Goal: Task Accomplishment & Management: Manage account settings

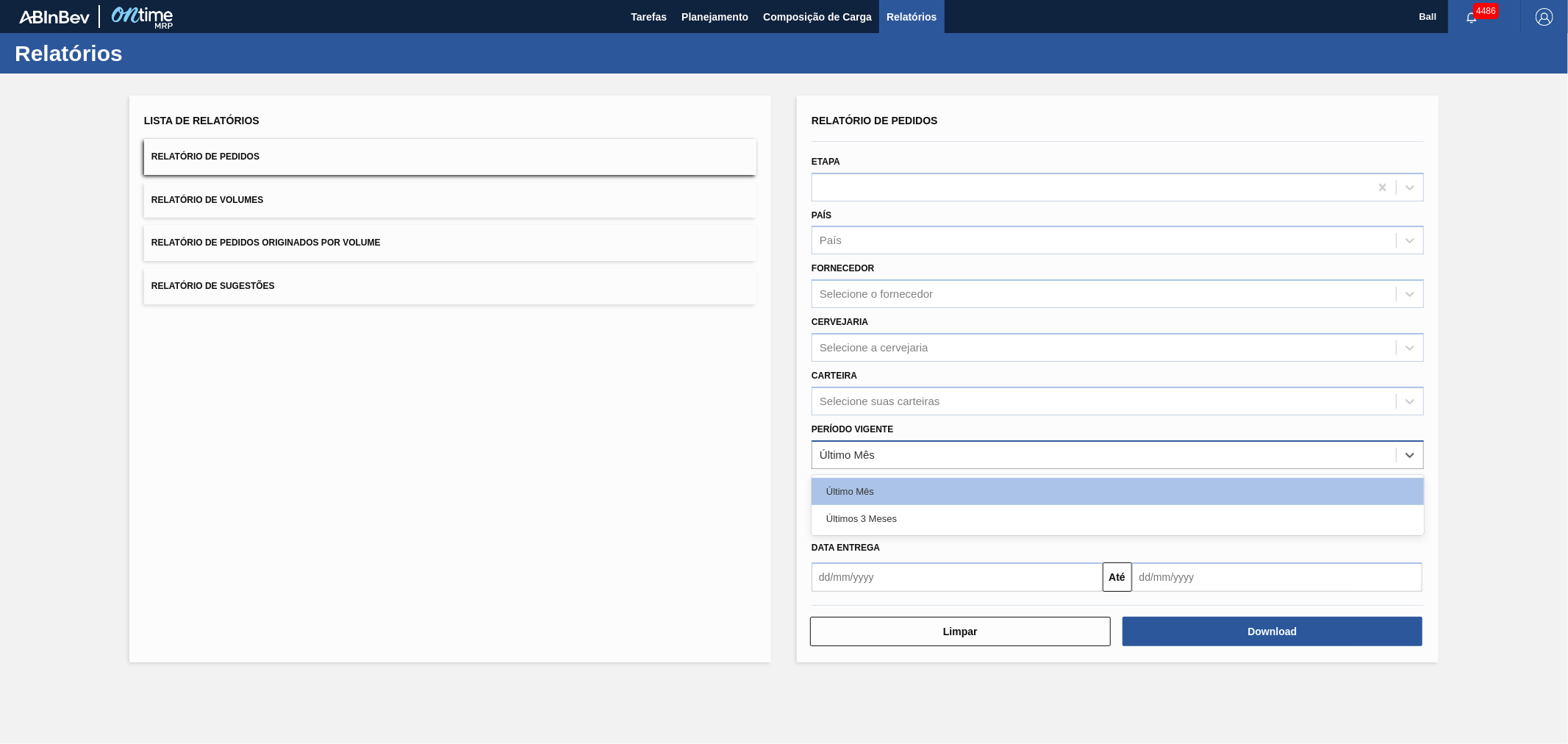
click at [868, 456] on div "Último Mês" at bounding box center [847, 454] width 55 height 12
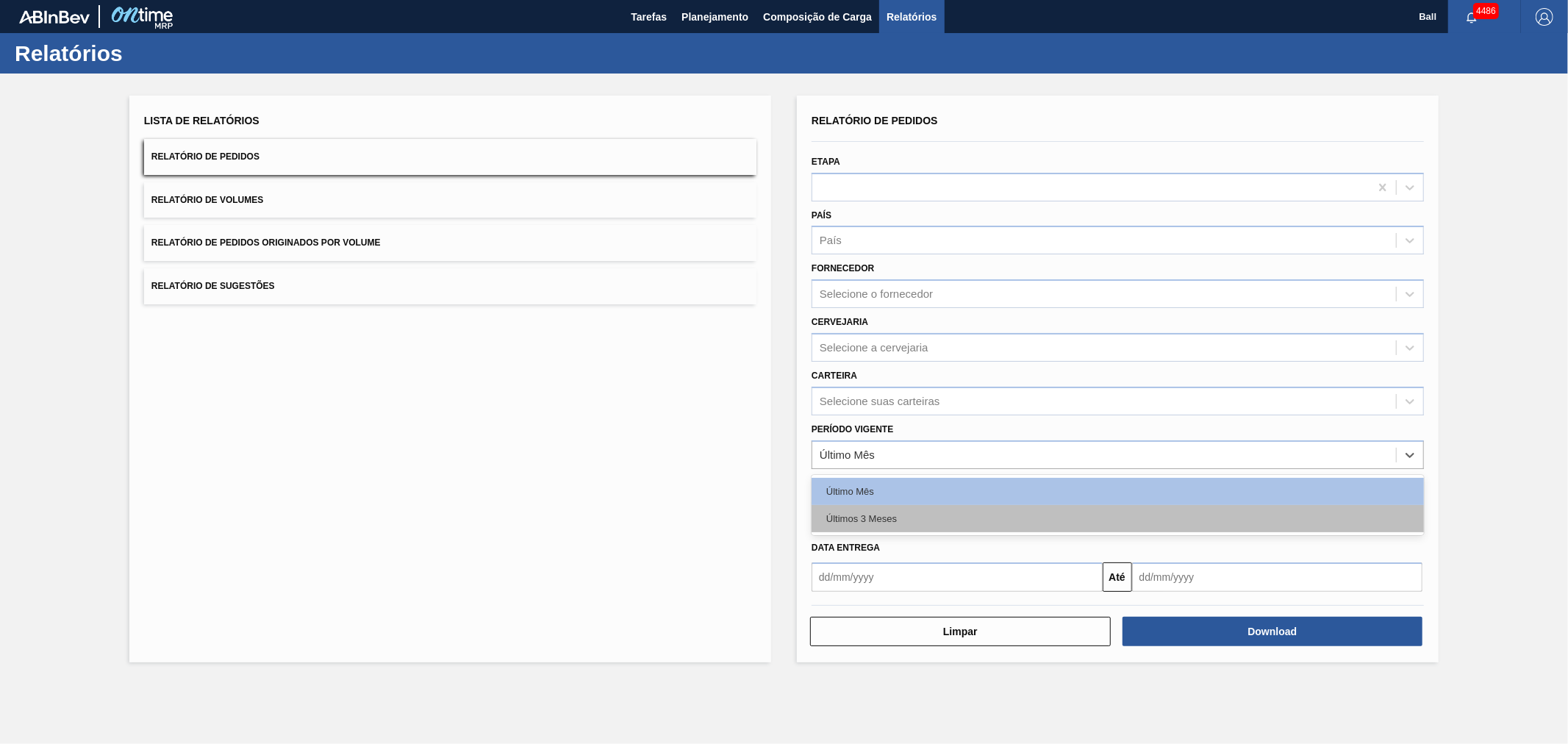
click at [871, 520] on div "Últimos 3 Meses" at bounding box center [1118, 518] width 613 height 27
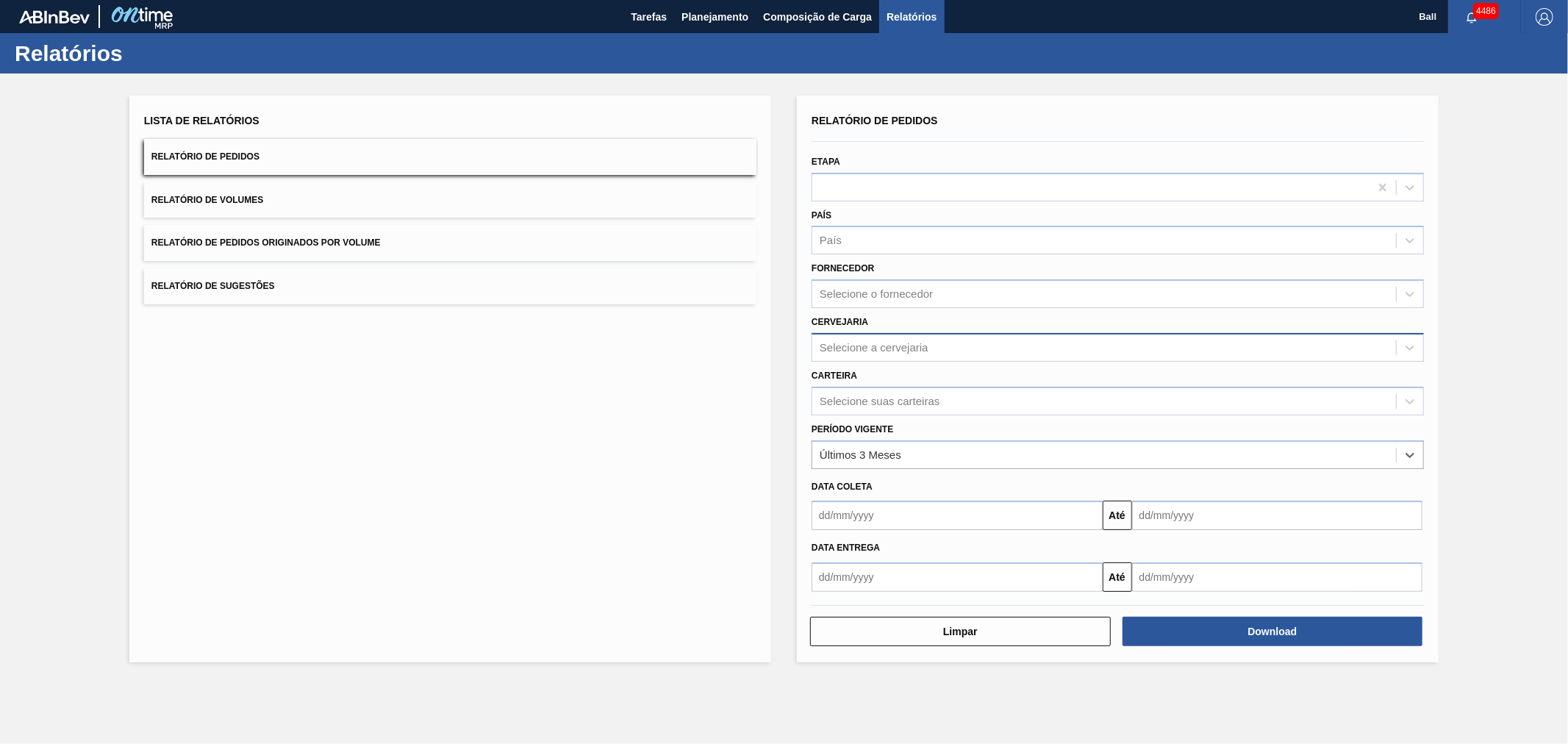
click at [873, 341] on div "Selecione a cervejaria" at bounding box center [874, 347] width 109 height 12
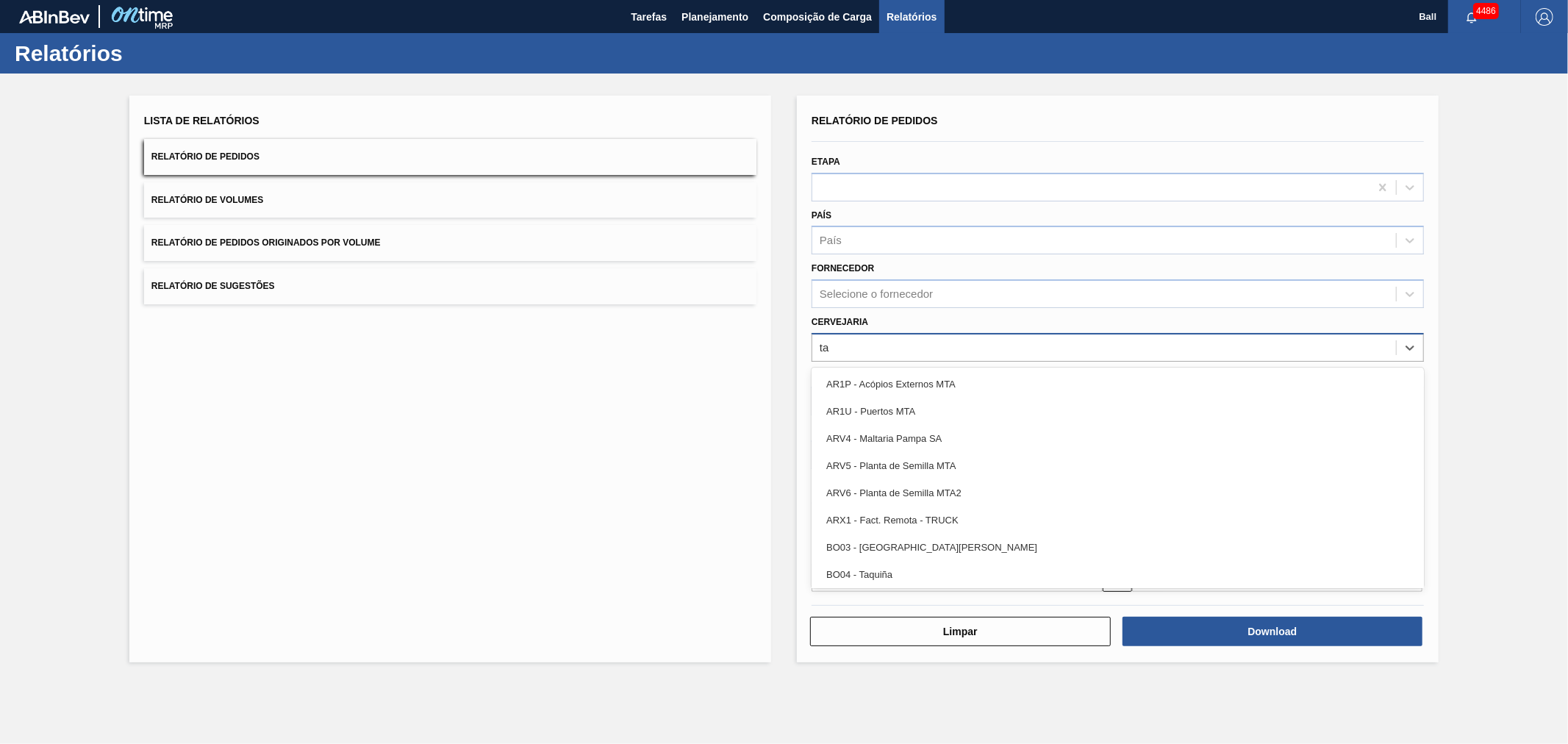
type input "tam"
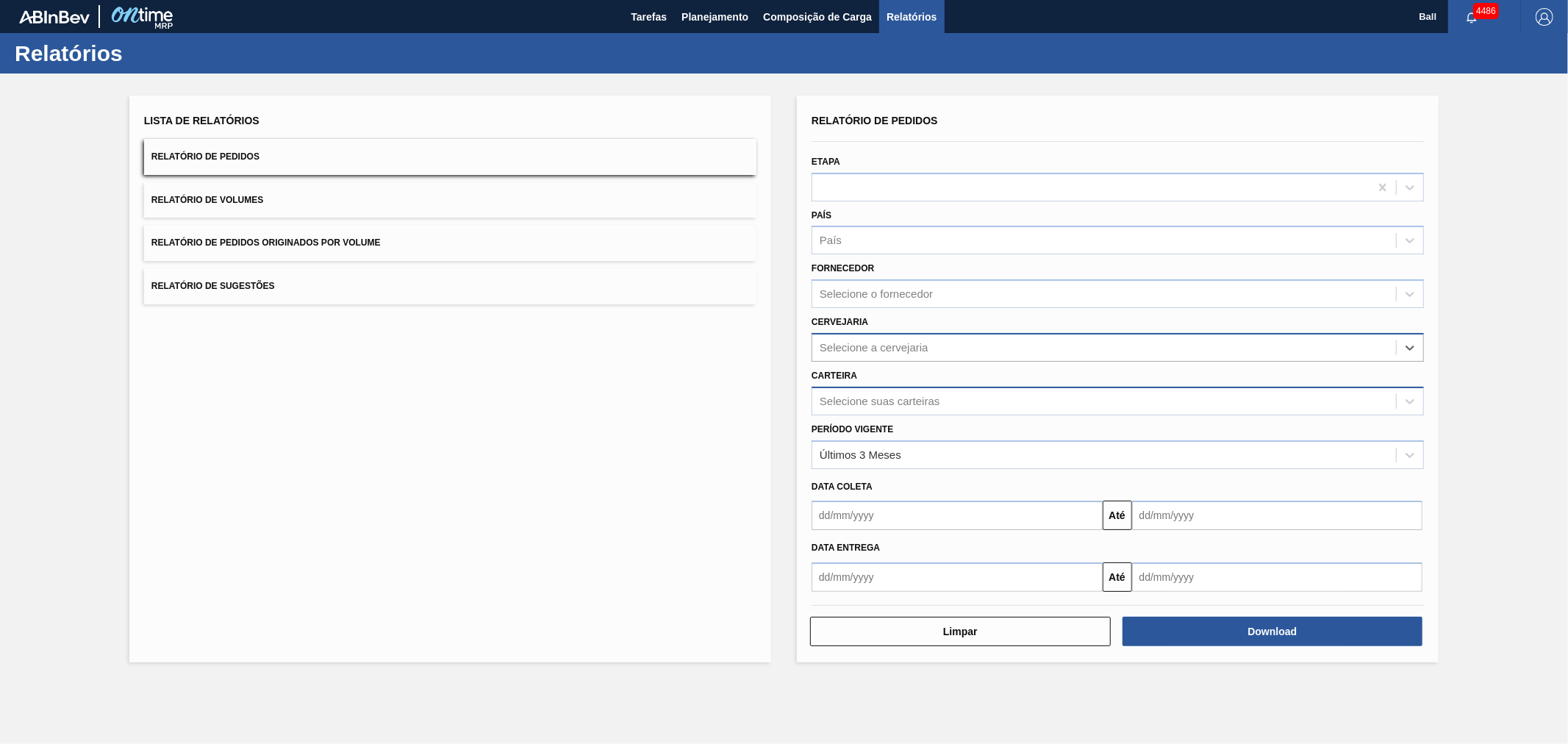
click at [884, 399] on div "Selecione suas carteiras" at bounding box center [880, 400] width 120 height 12
type input "tampa"
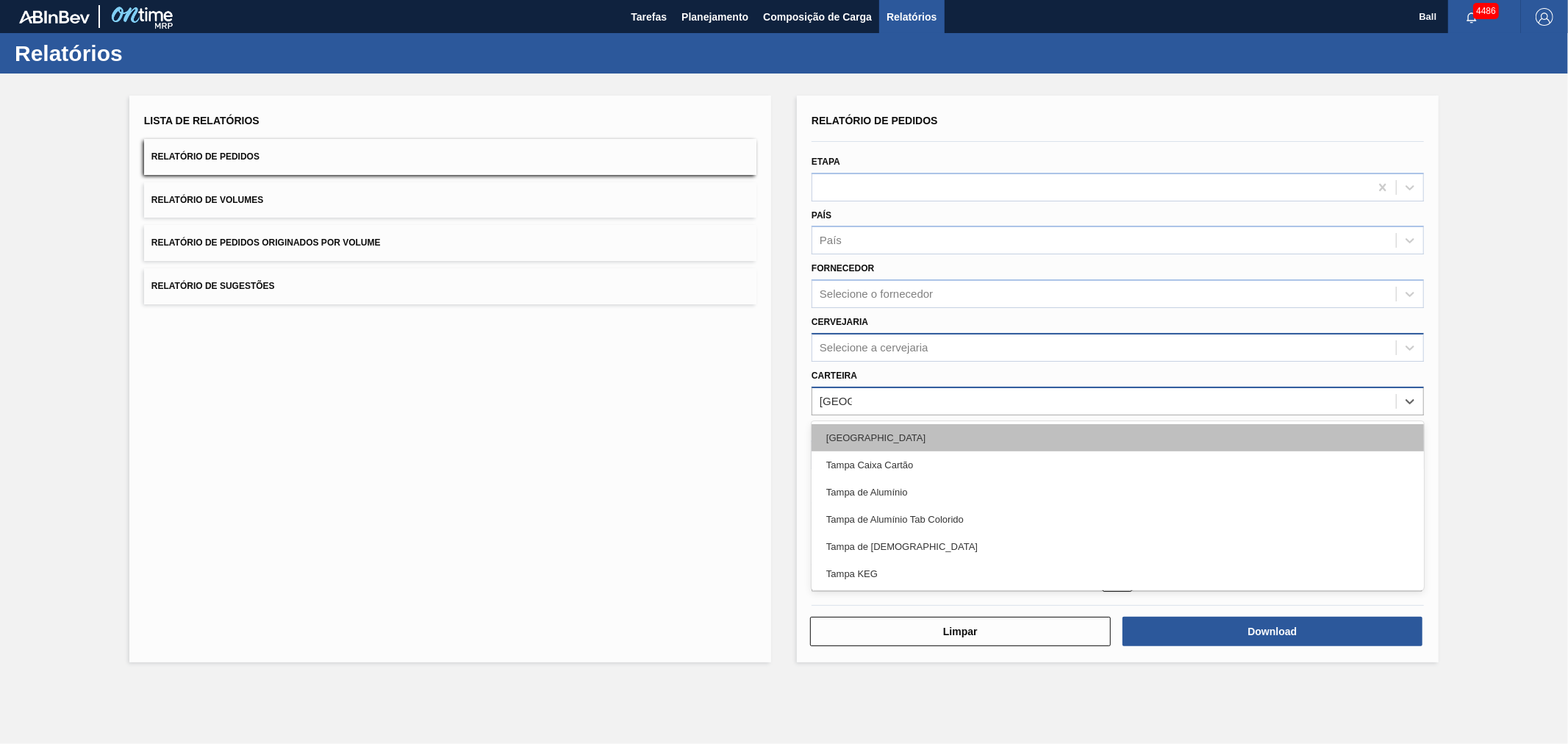
click at [870, 436] on div "Tampa" at bounding box center [1118, 438] width 613 height 27
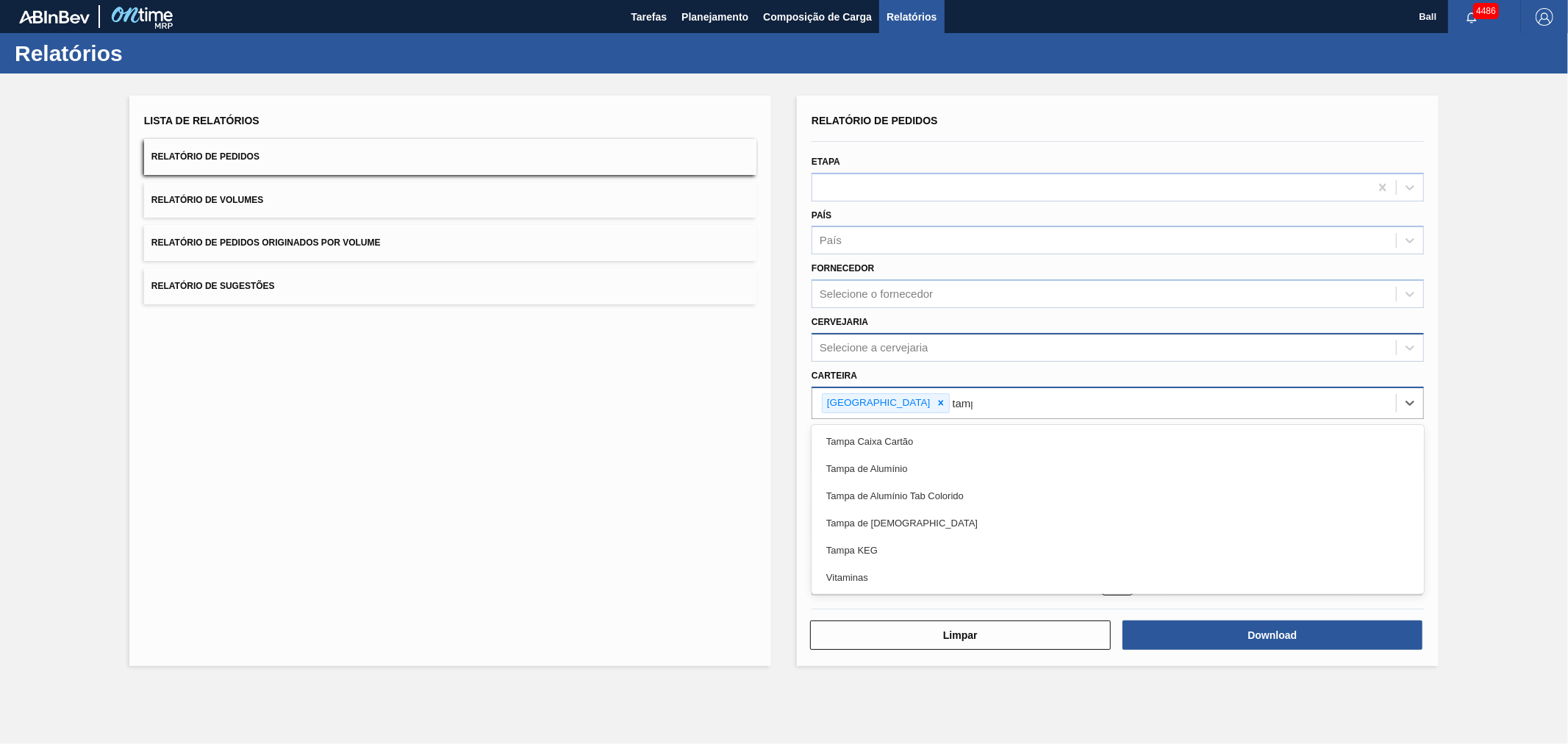
type input "tampa"
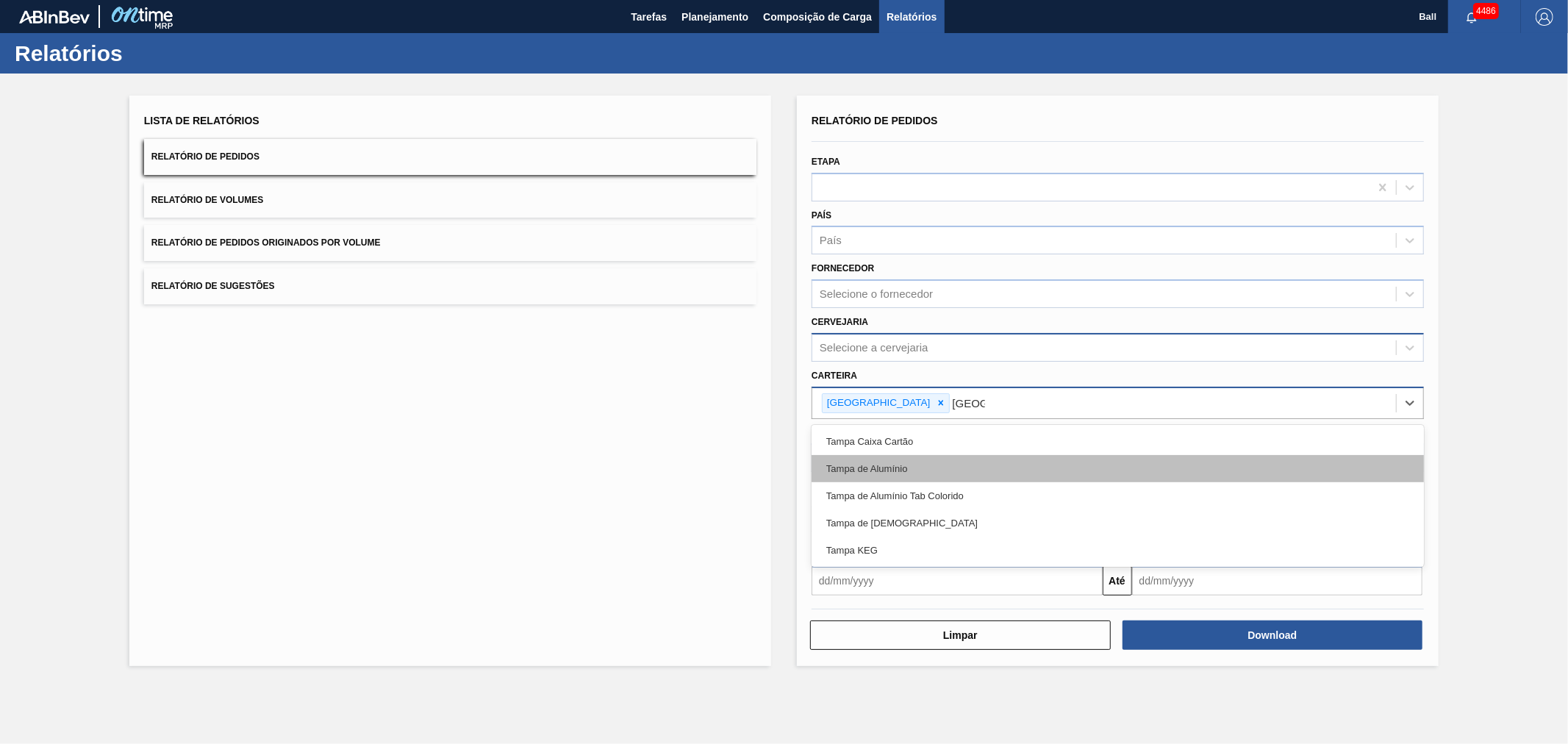
click at [856, 469] on div "Tampa de Alumínio" at bounding box center [1118, 468] width 613 height 27
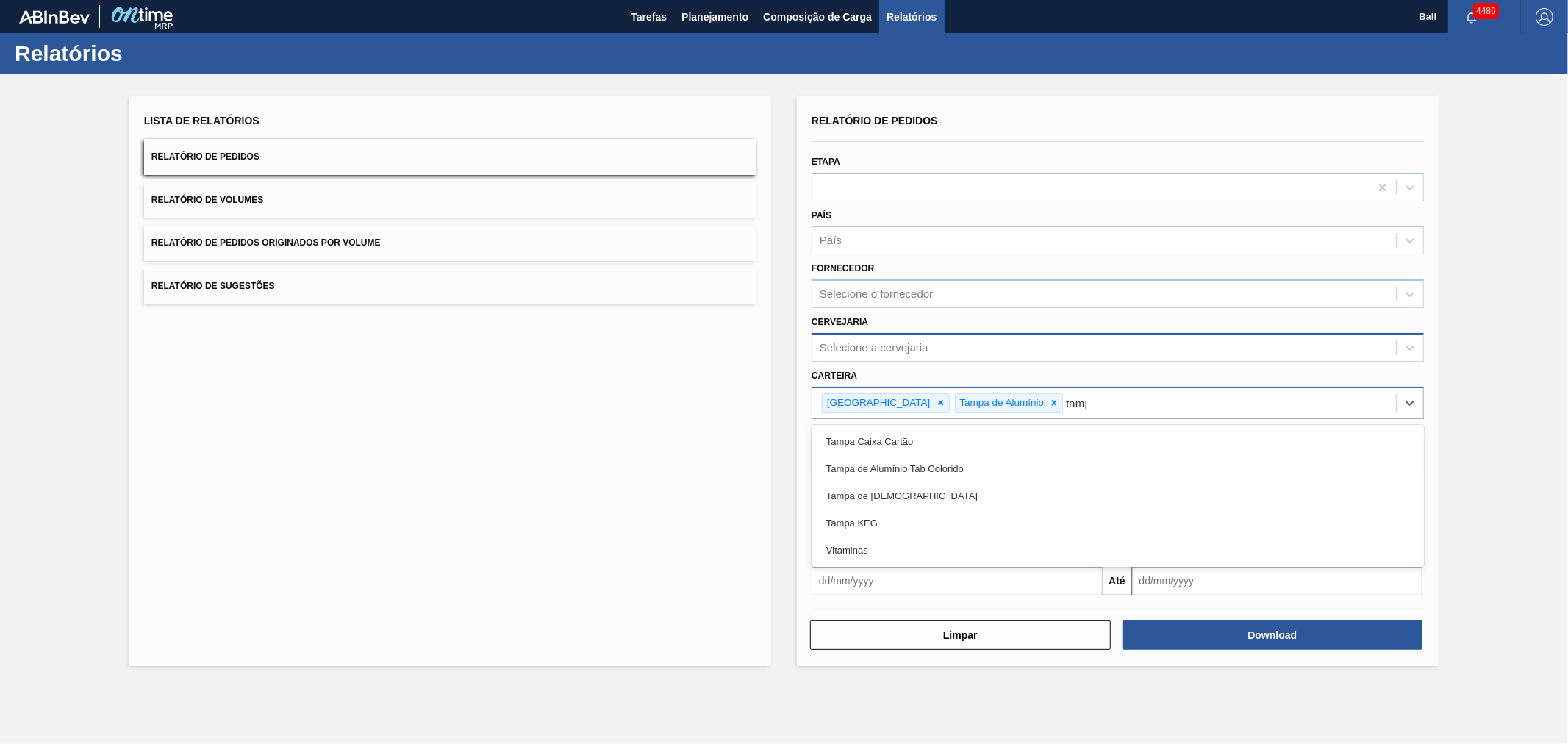
type input "tampa"
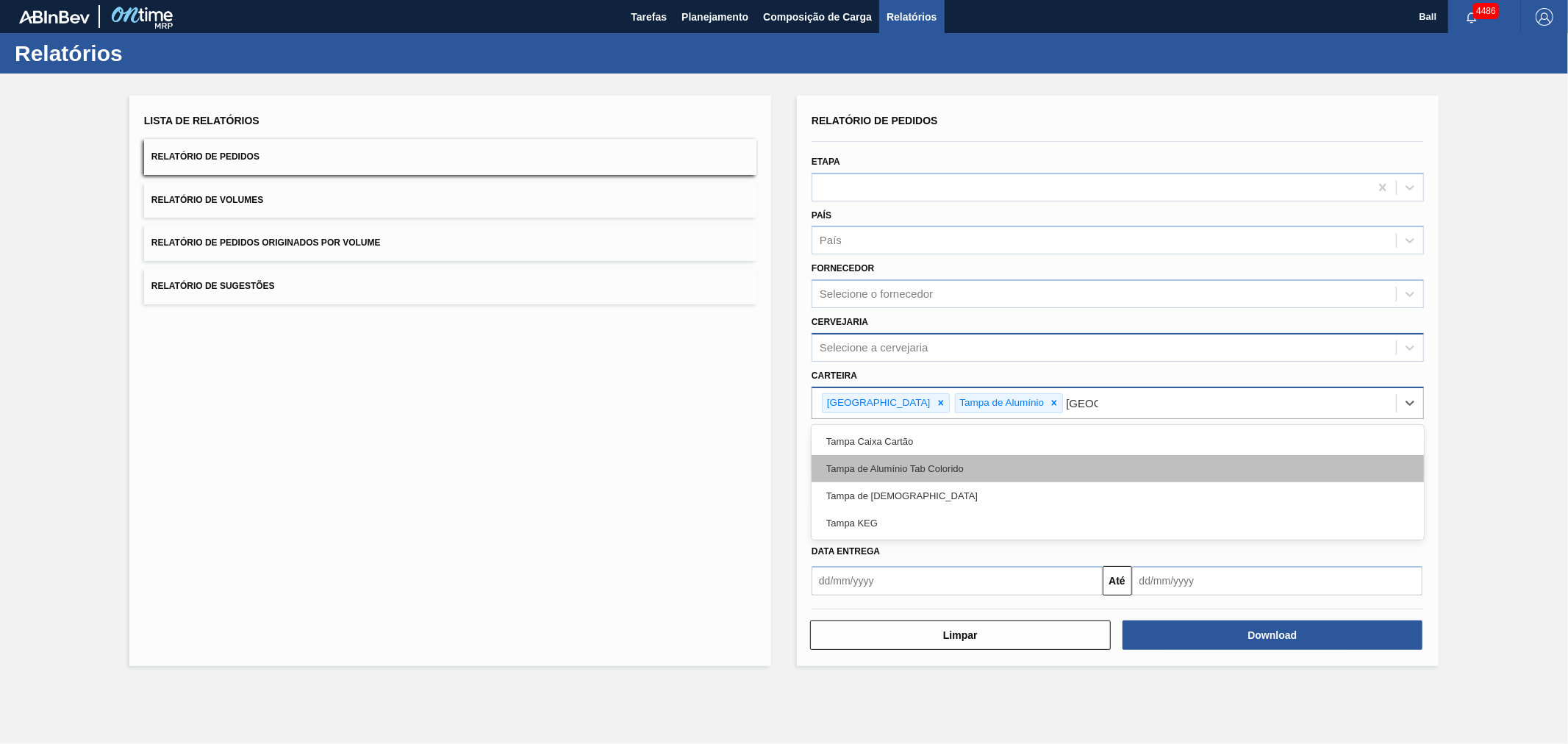
click at [877, 465] on div "Tampa de Alumínio Tab Colorido" at bounding box center [1118, 468] width 613 height 27
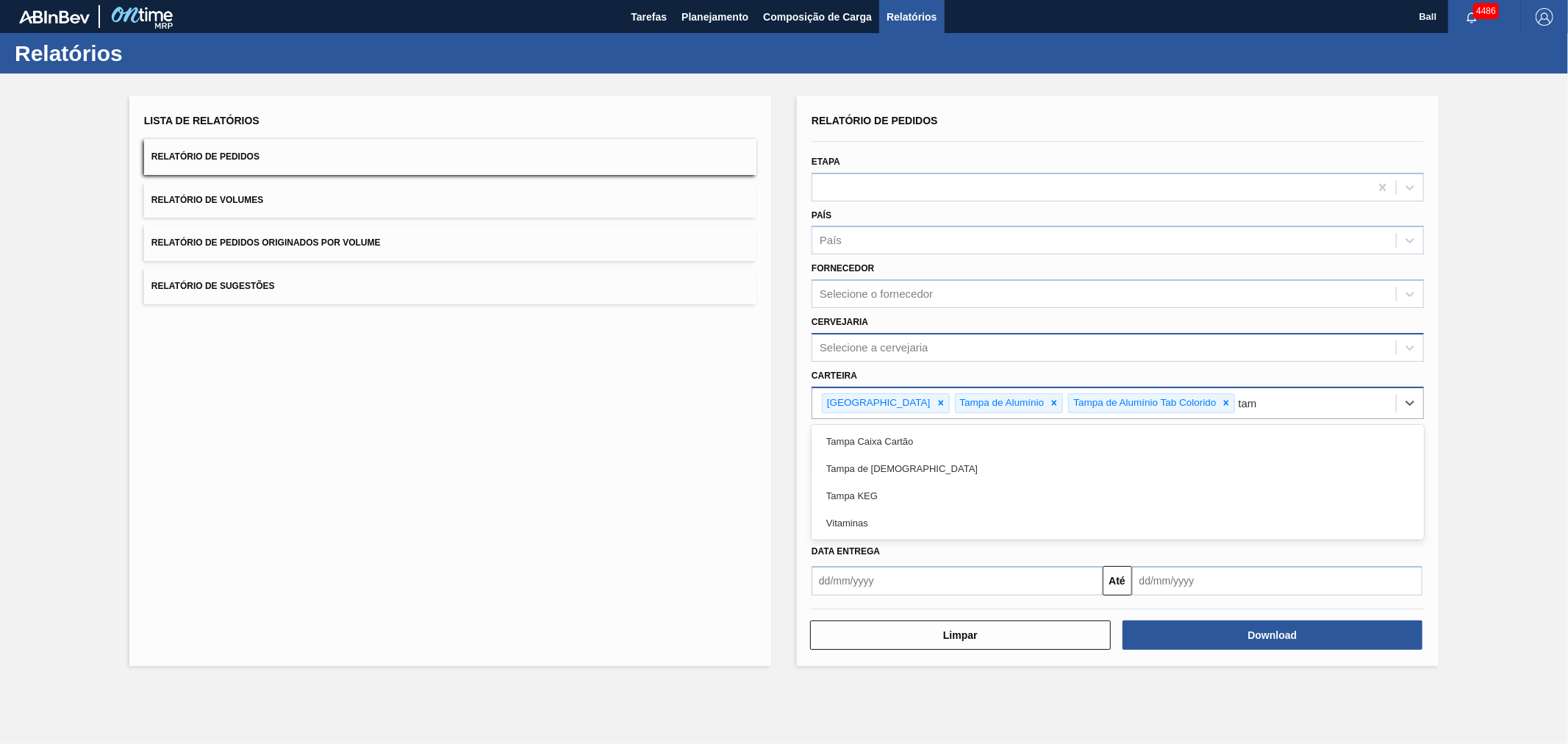
type input "tamp"
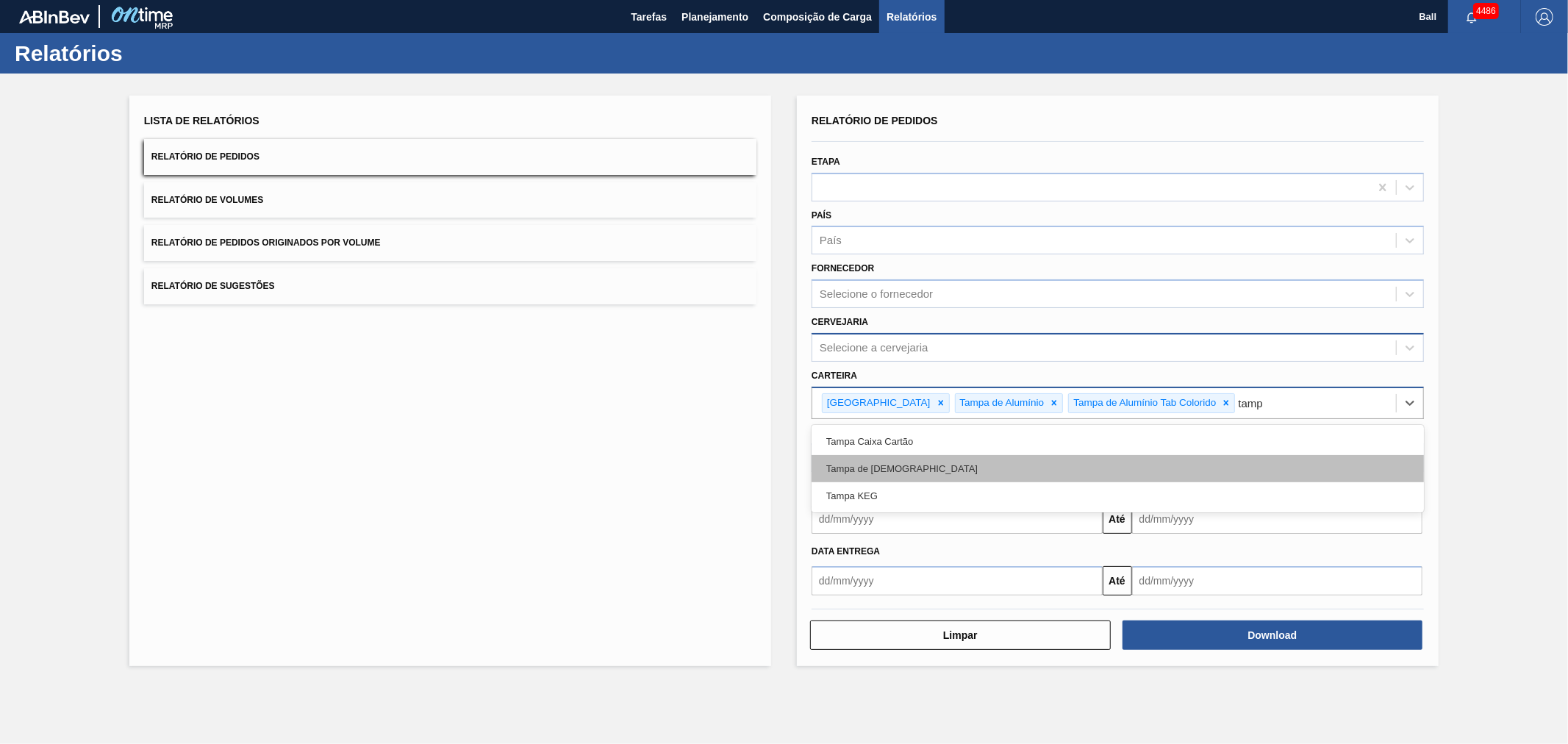
click at [904, 468] on div "Tampa de Lata" at bounding box center [1118, 468] width 613 height 27
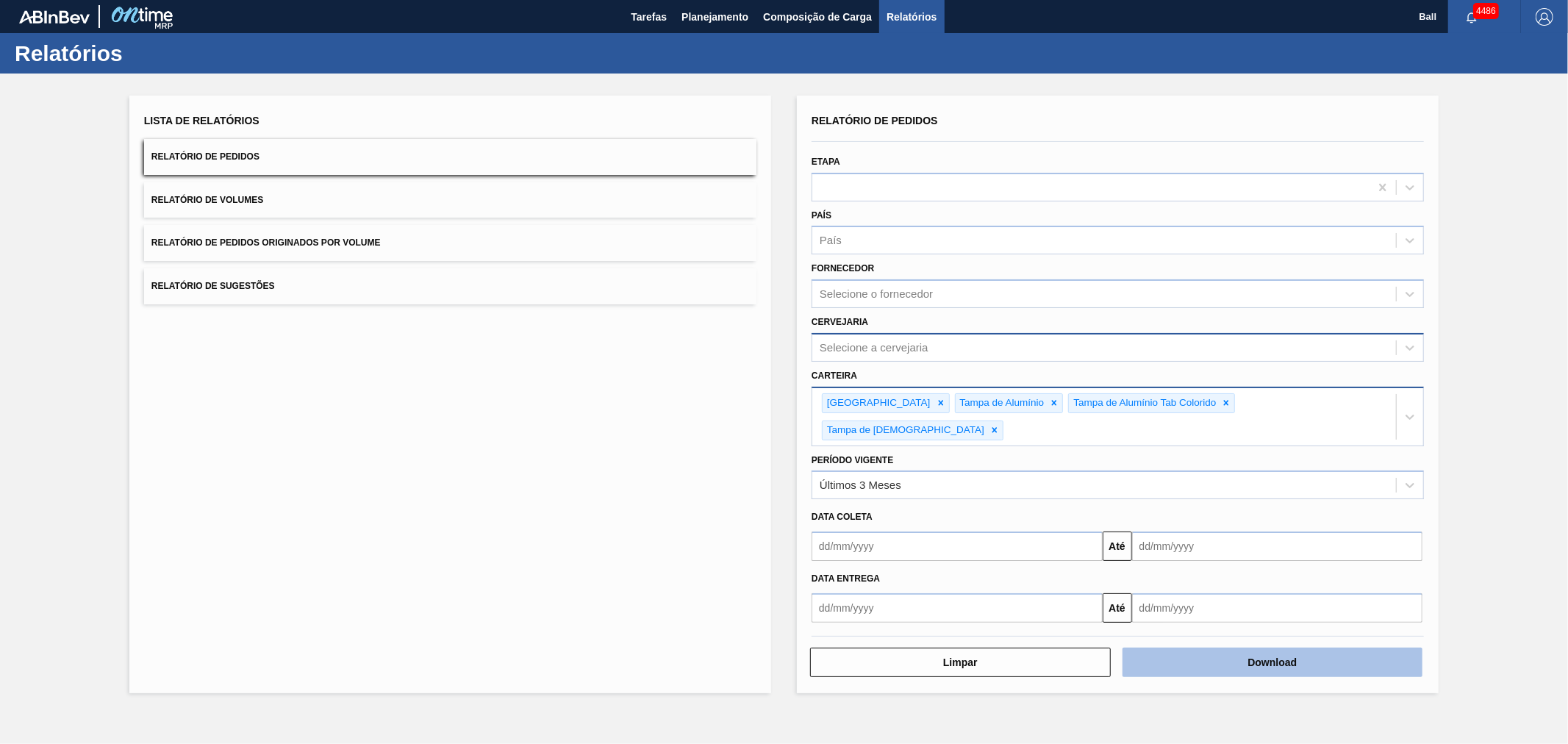
click at [1224, 648] on button "Download" at bounding box center [1273, 662] width 301 height 29
click at [1263, 648] on button "Download" at bounding box center [1273, 662] width 301 height 29
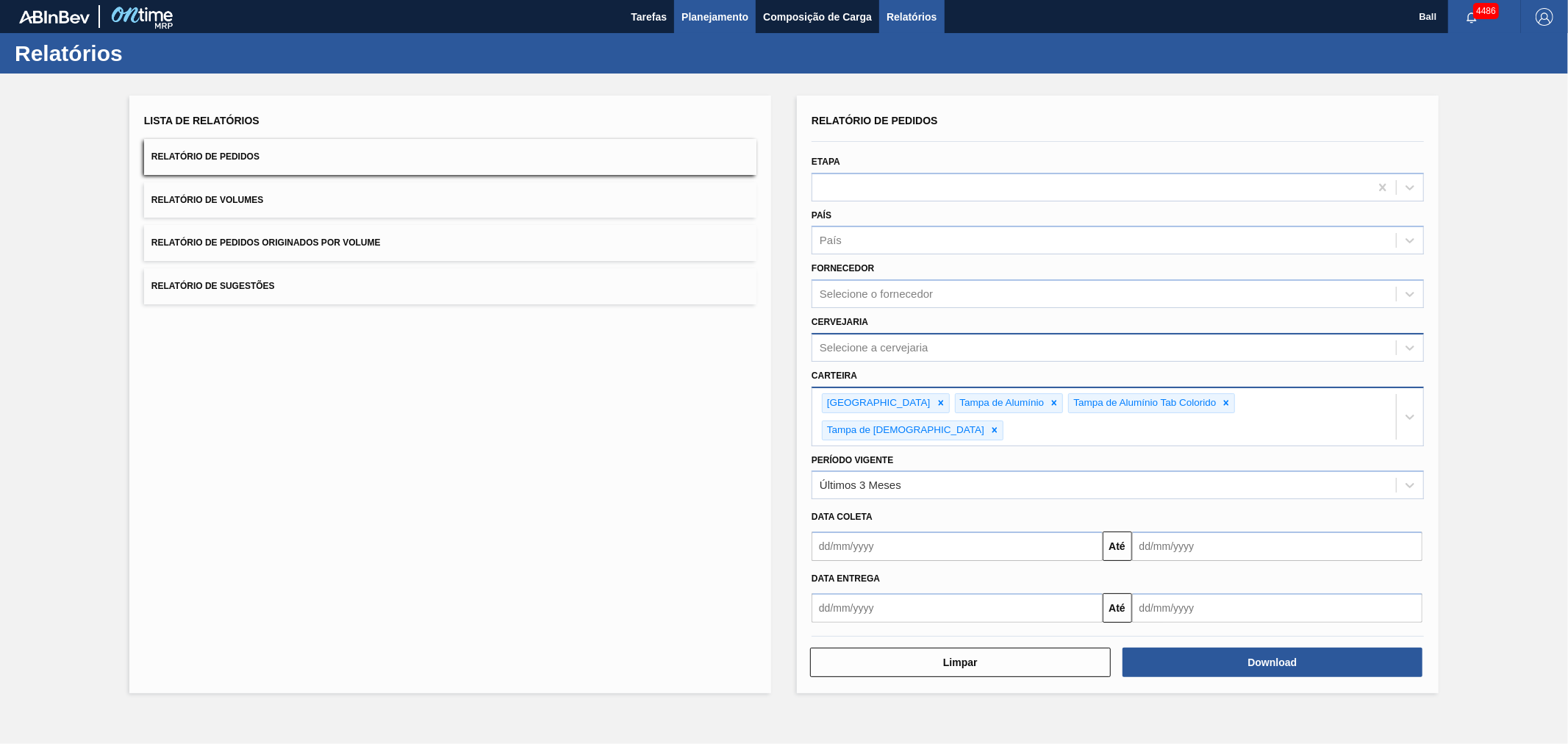
click at [705, 21] on span "Planejamento" at bounding box center [715, 17] width 67 height 18
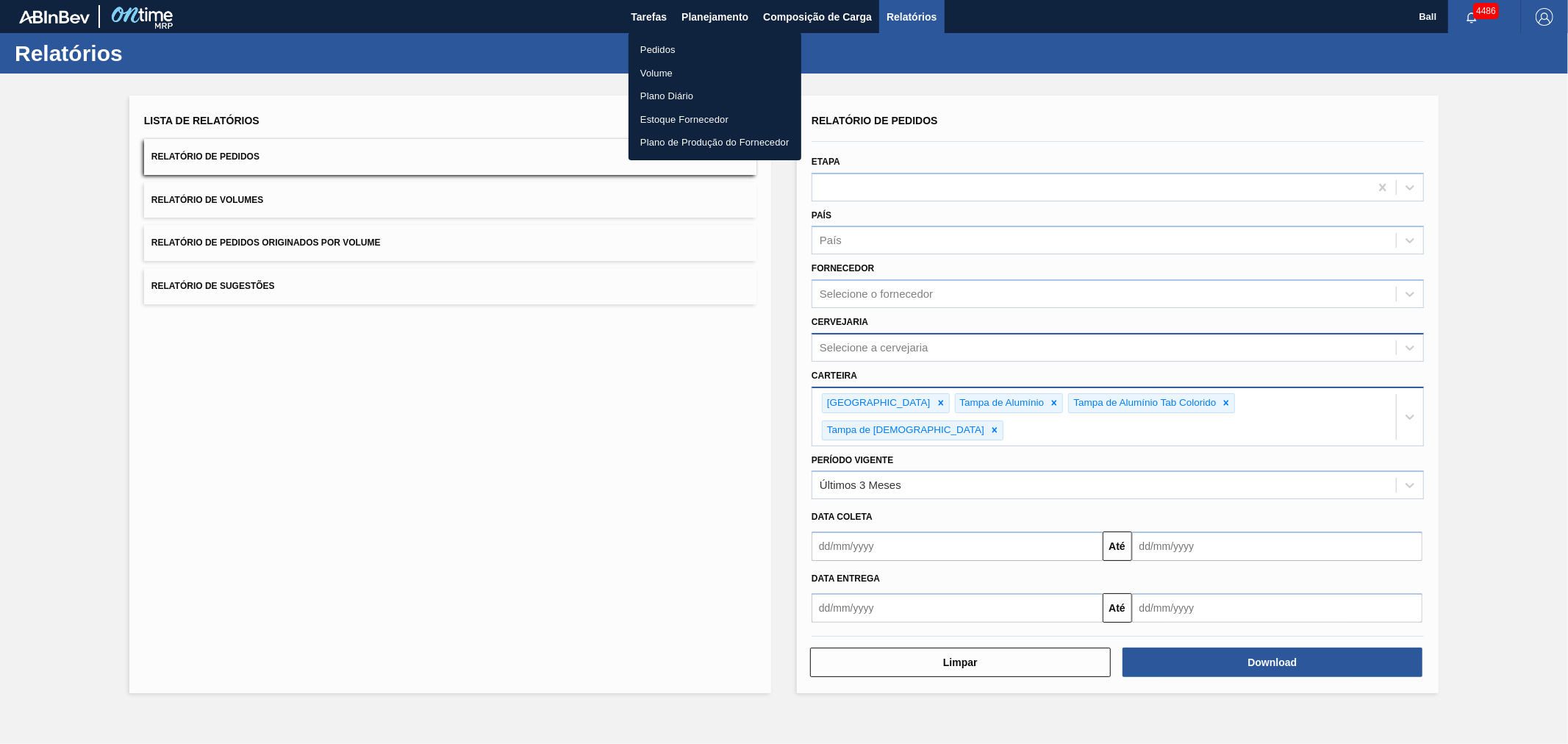
click at [659, 46] on li "Pedidos" at bounding box center [715, 49] width 173 height 24
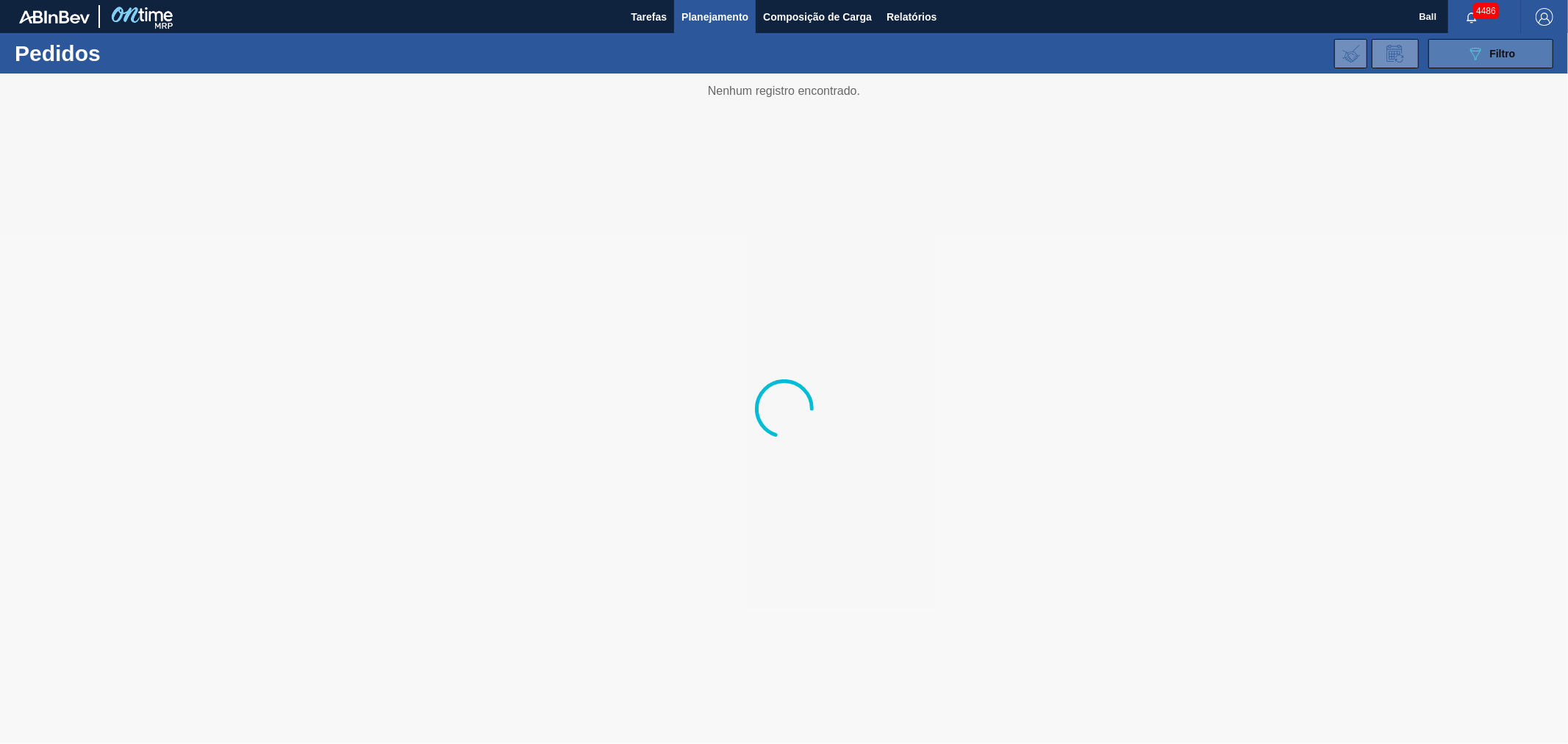
click at [1461, 46] on button "089F7B8B-B2A5-4AFE-B5C0-19BA573D28AC Filtro" at bounding box center [1491, 53] width 125 height 29
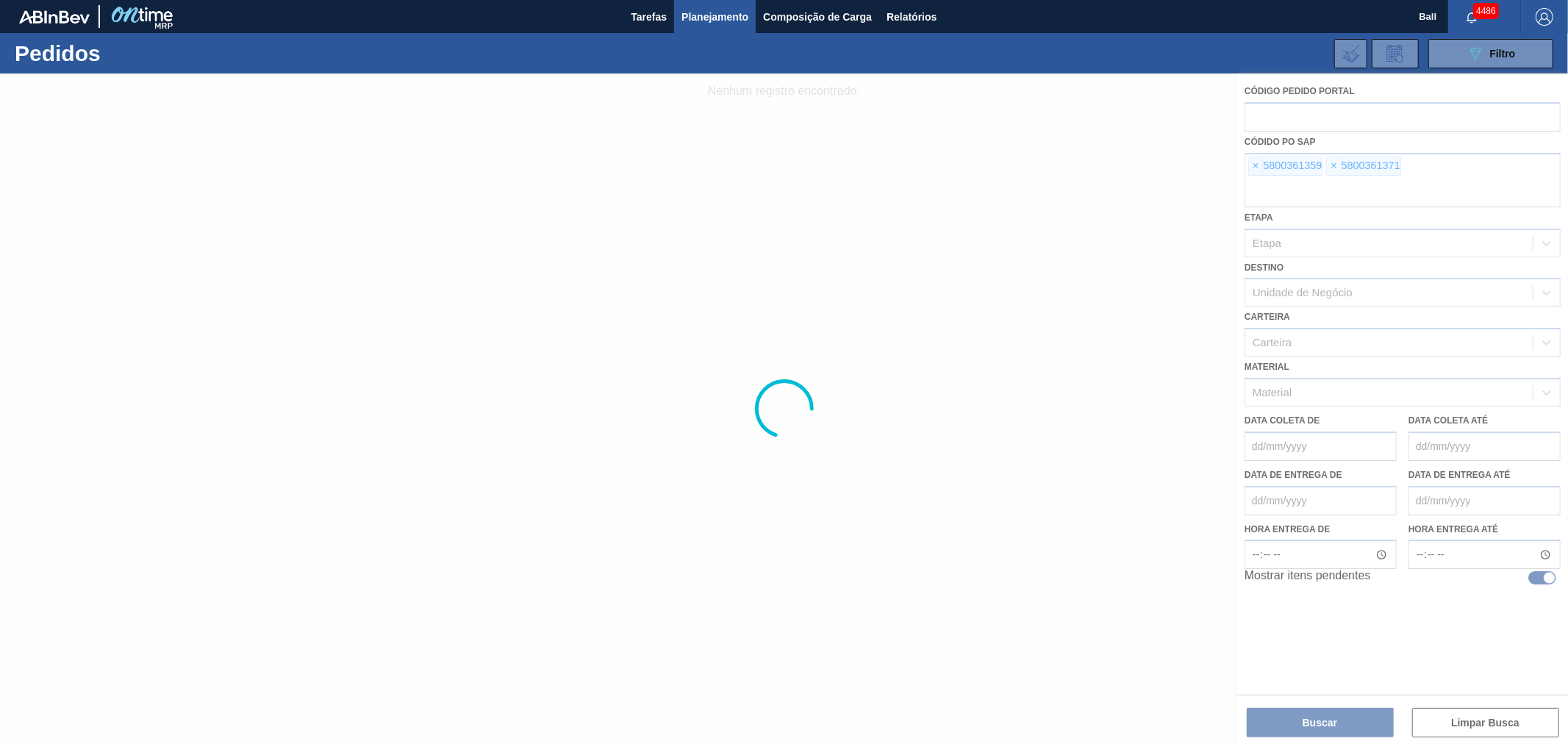
click at [1252, 163] on div at bounding box center [784, 408] width 1568 height 670
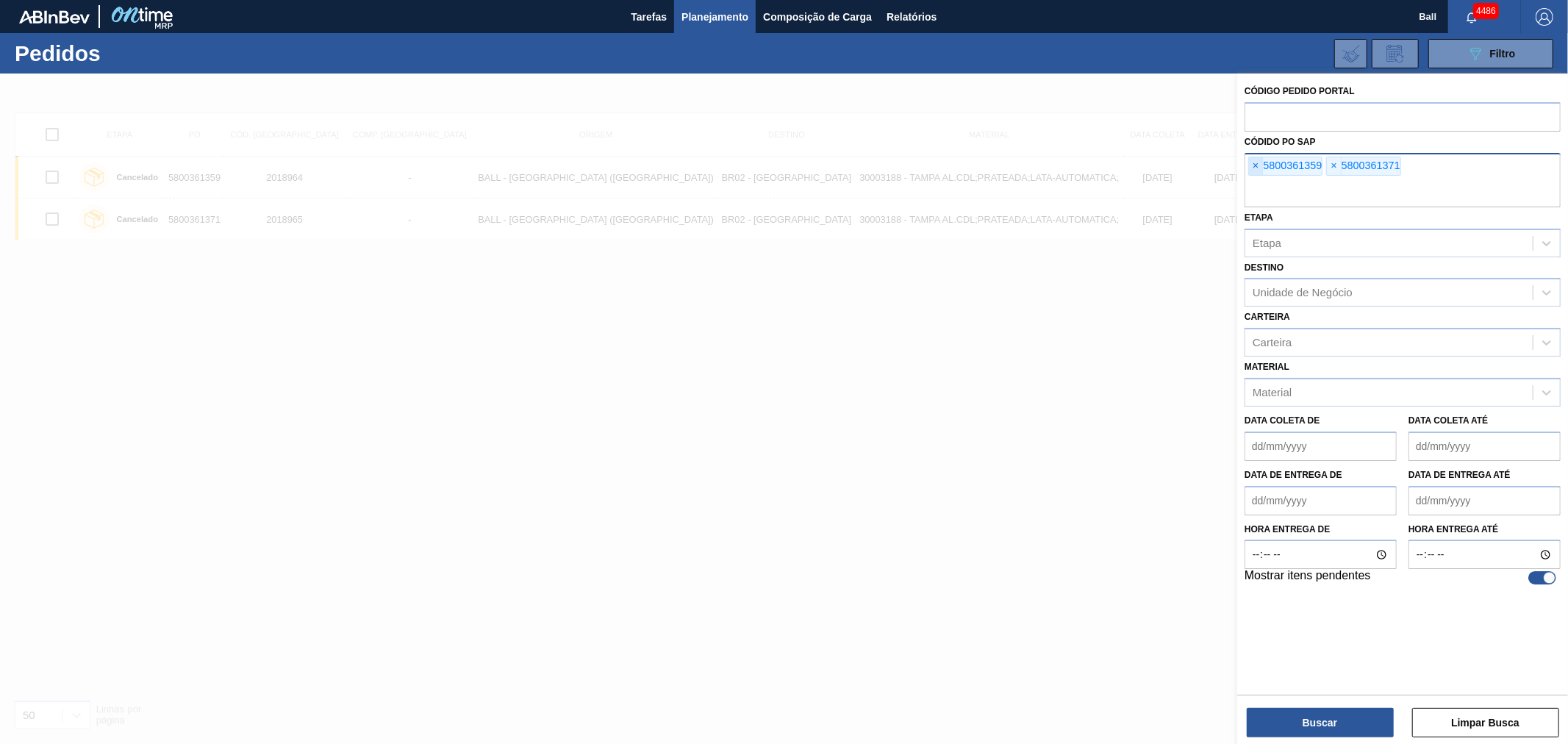
click at [1261, 166] on span "×" at bounding box center [1256, 165] width 14 height 18
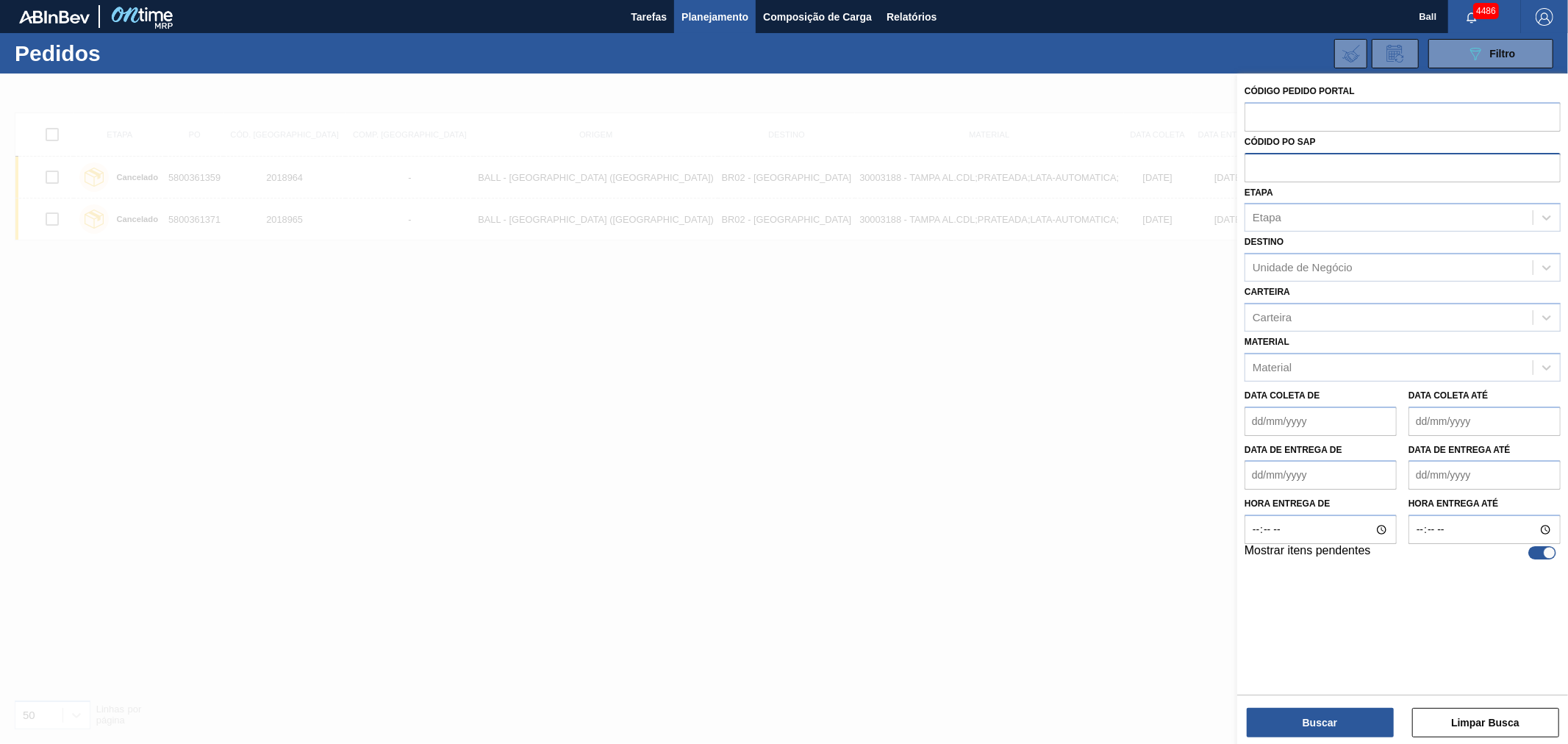
paste input "5800359562"
type input "5800359562"
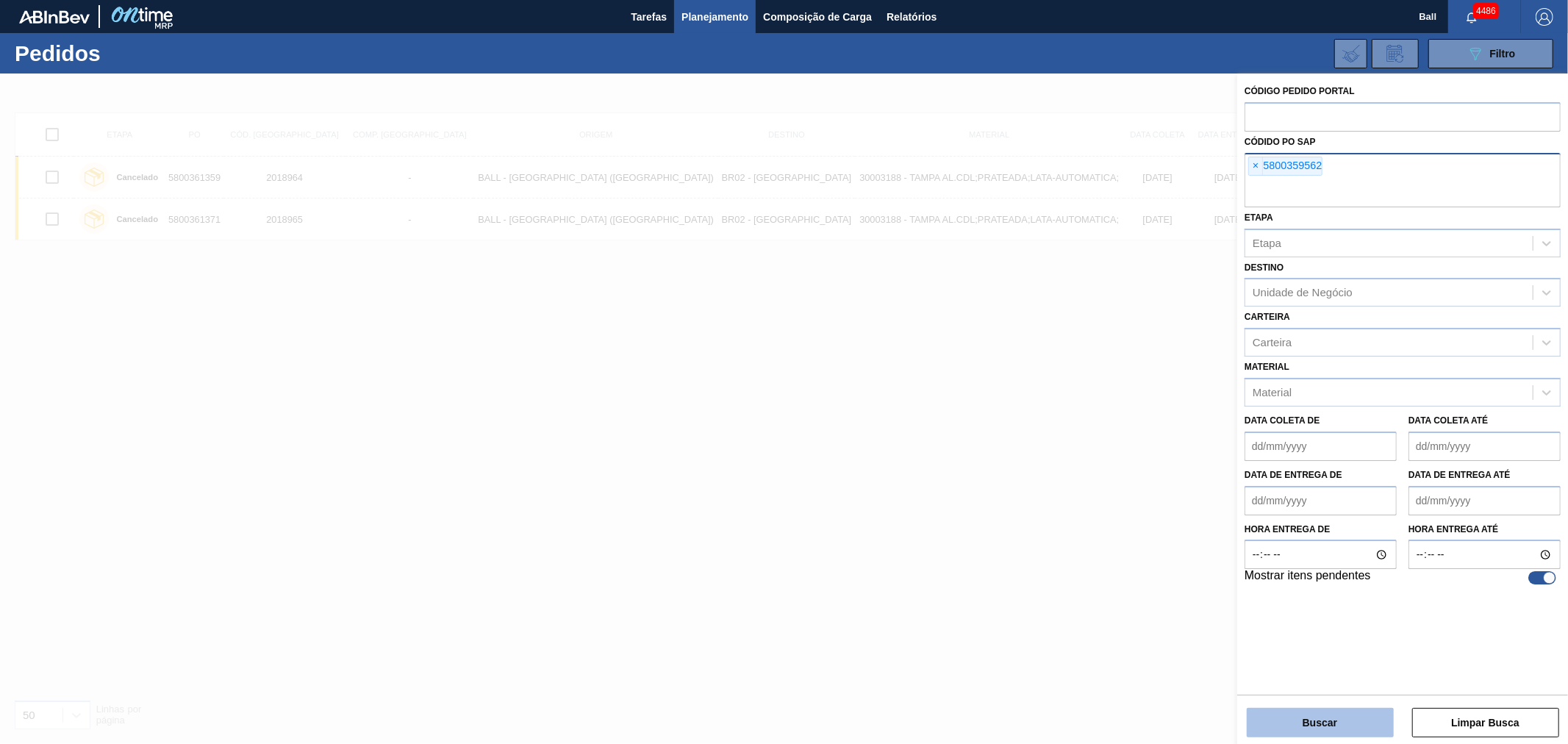
click at [1339, 722] on button "Buscar" at bounding box center [1320, 722] width 147 height 29
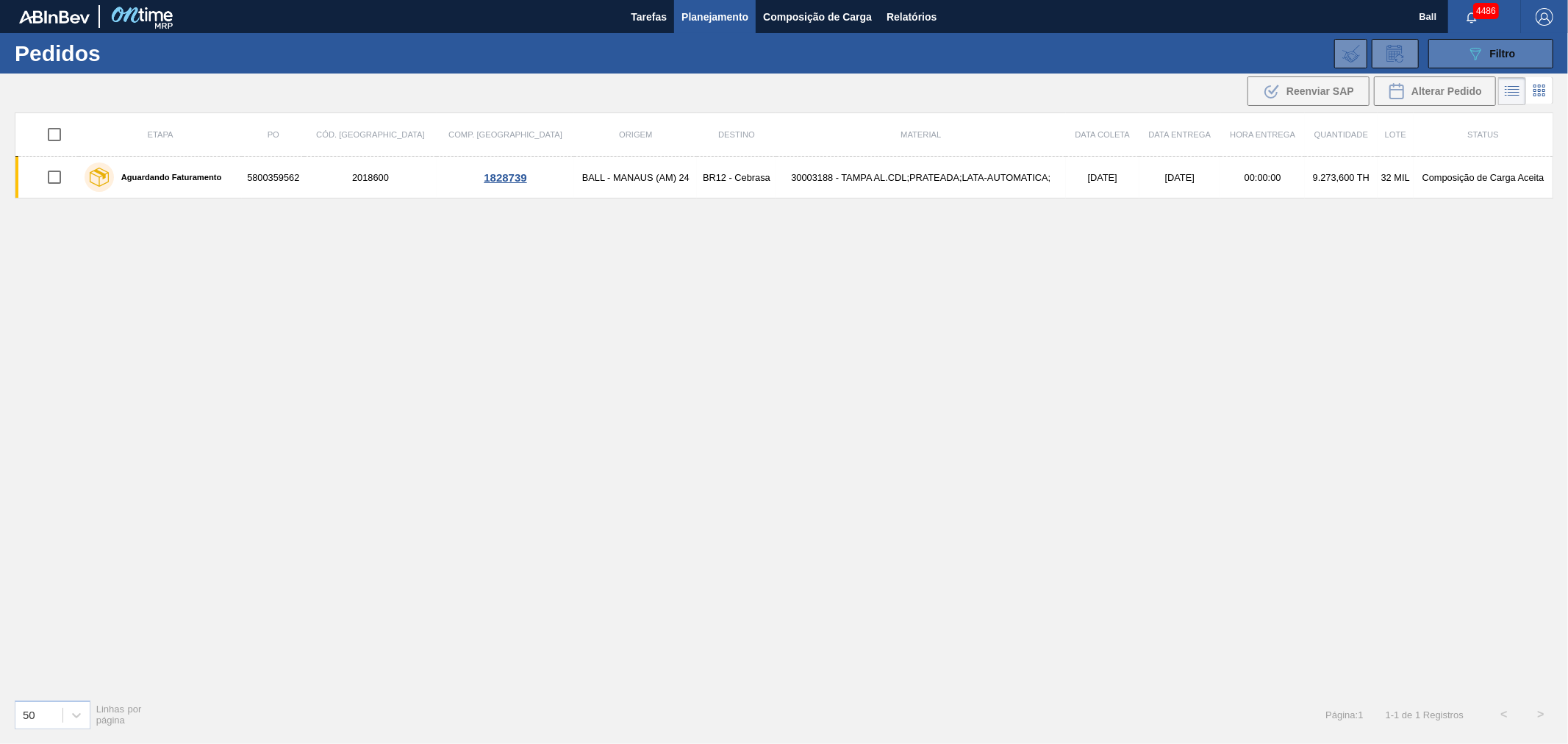
click at [1509, 54] on span "Filtro" at bounding box center [1503, 54] width 26 height 11
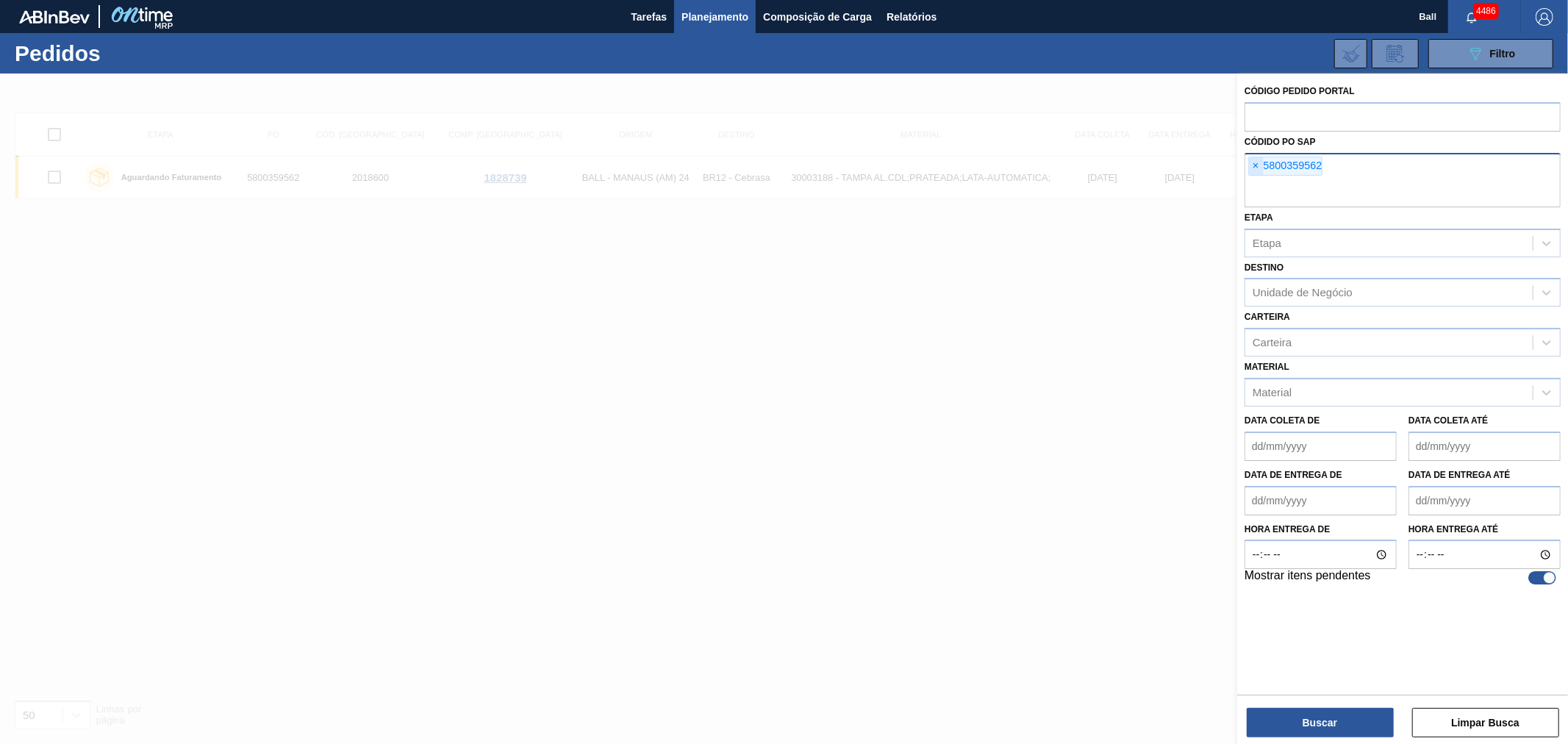
click at [1258, 169] on span "×" at bounding box center [1256, 165] width 14 height 18
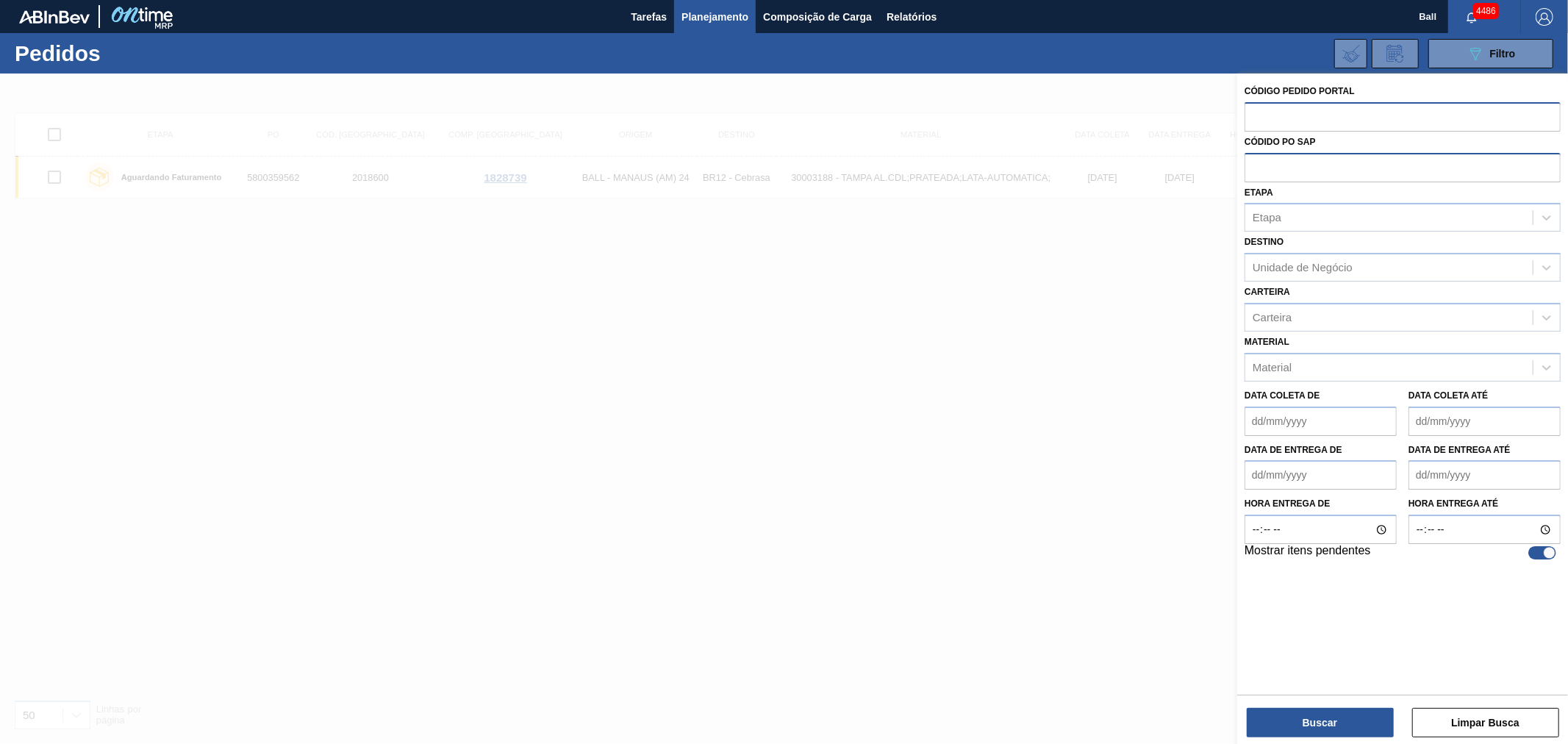
click at [1272, 122] on input "text" at bounding box center [1402, 116] width 316 height 28
paste input "text"
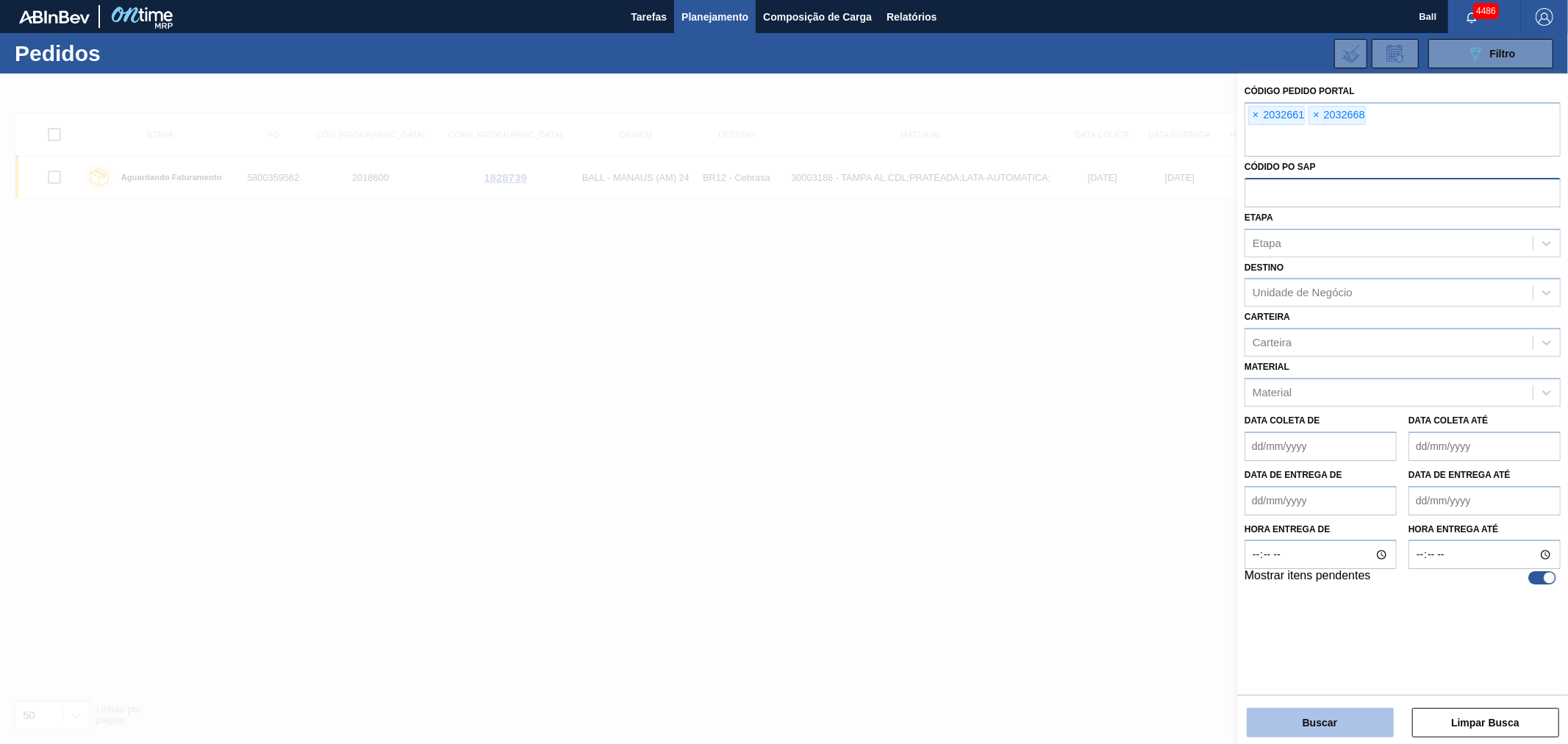
click at [1350, 721] on button "Buscar" at bounding box center [1320, 722] width 147 height 29
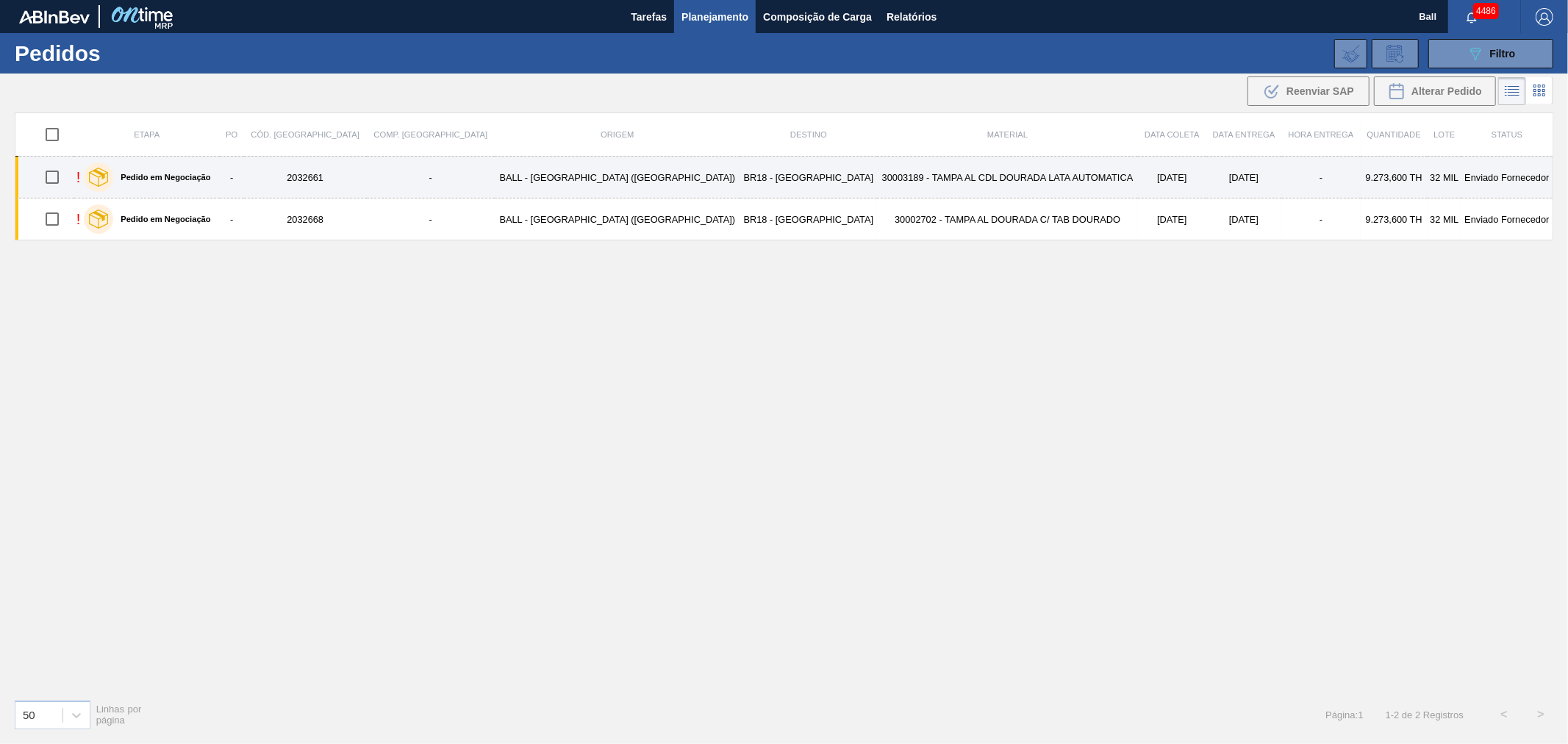
click at [999, 175] on td "30003189 - TAMPA AL CDL DOURADA LATA AUTOMATICA" at bounding box center [1007, 178] width 261 height 42
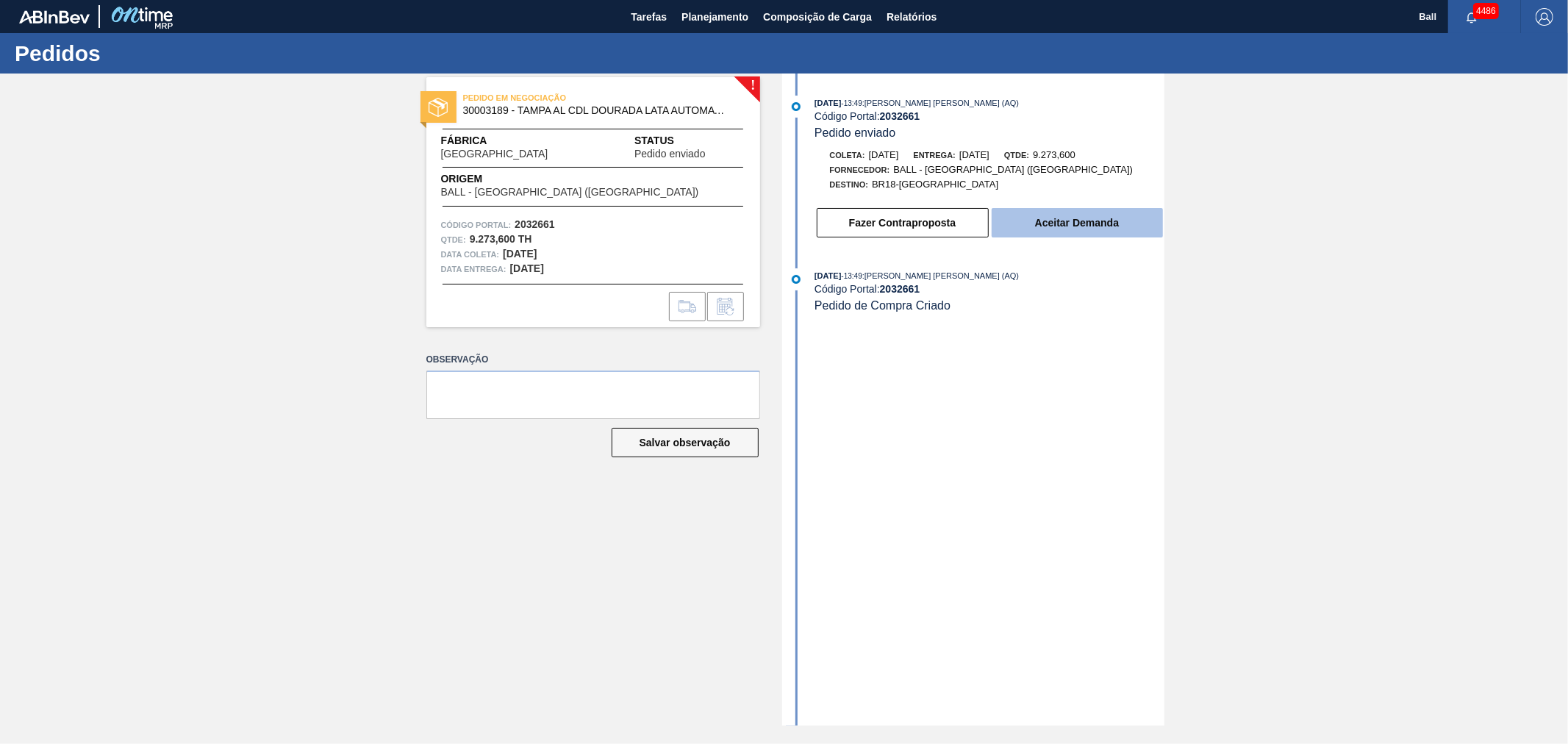
click at [1113, 224] on button "Aceitar Demanda" at bounding box center [1077, 222] width 171 height 29
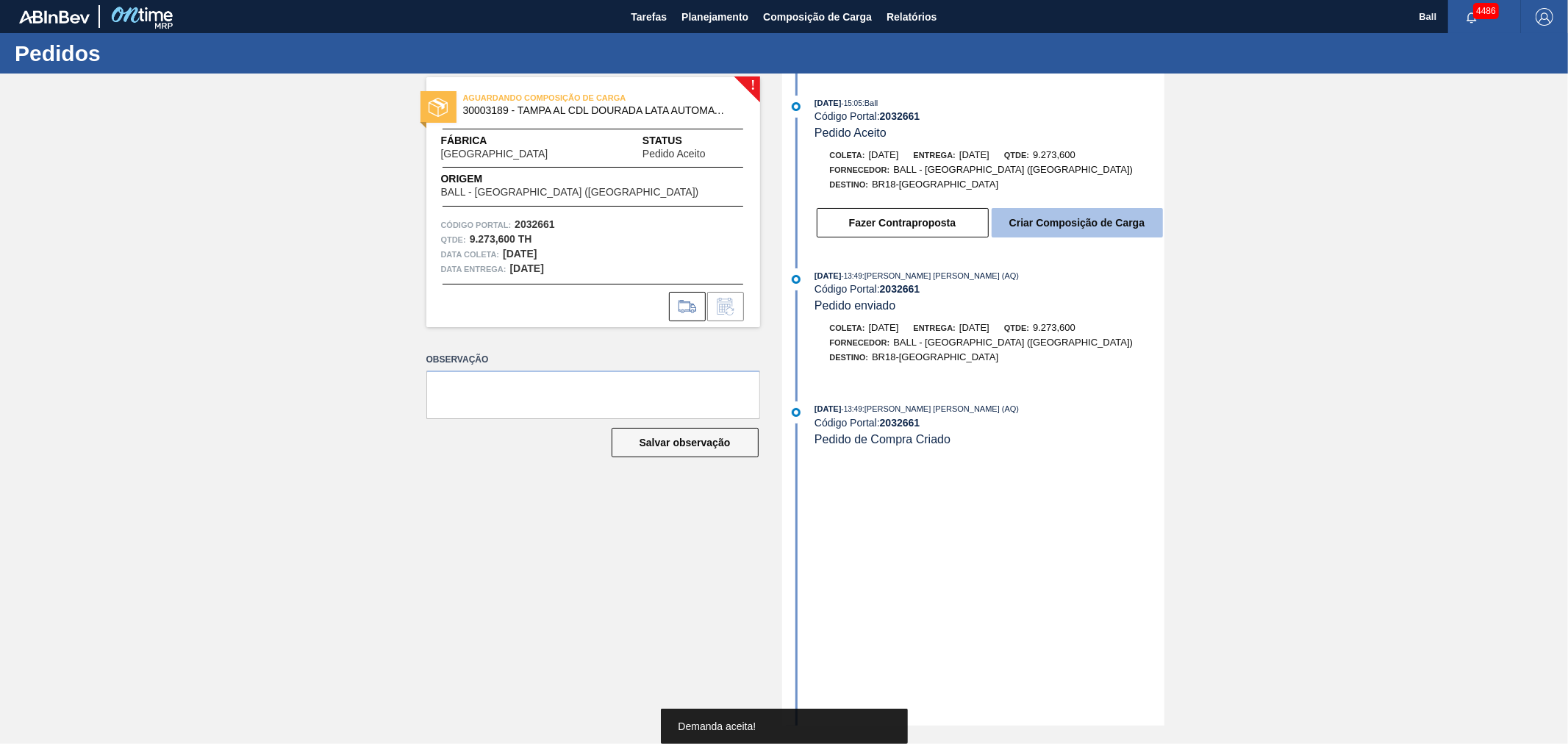
click at [1034, 218] on button "Criar Composição de Carga" at bounding box center [1077, 222] width 171 height 29
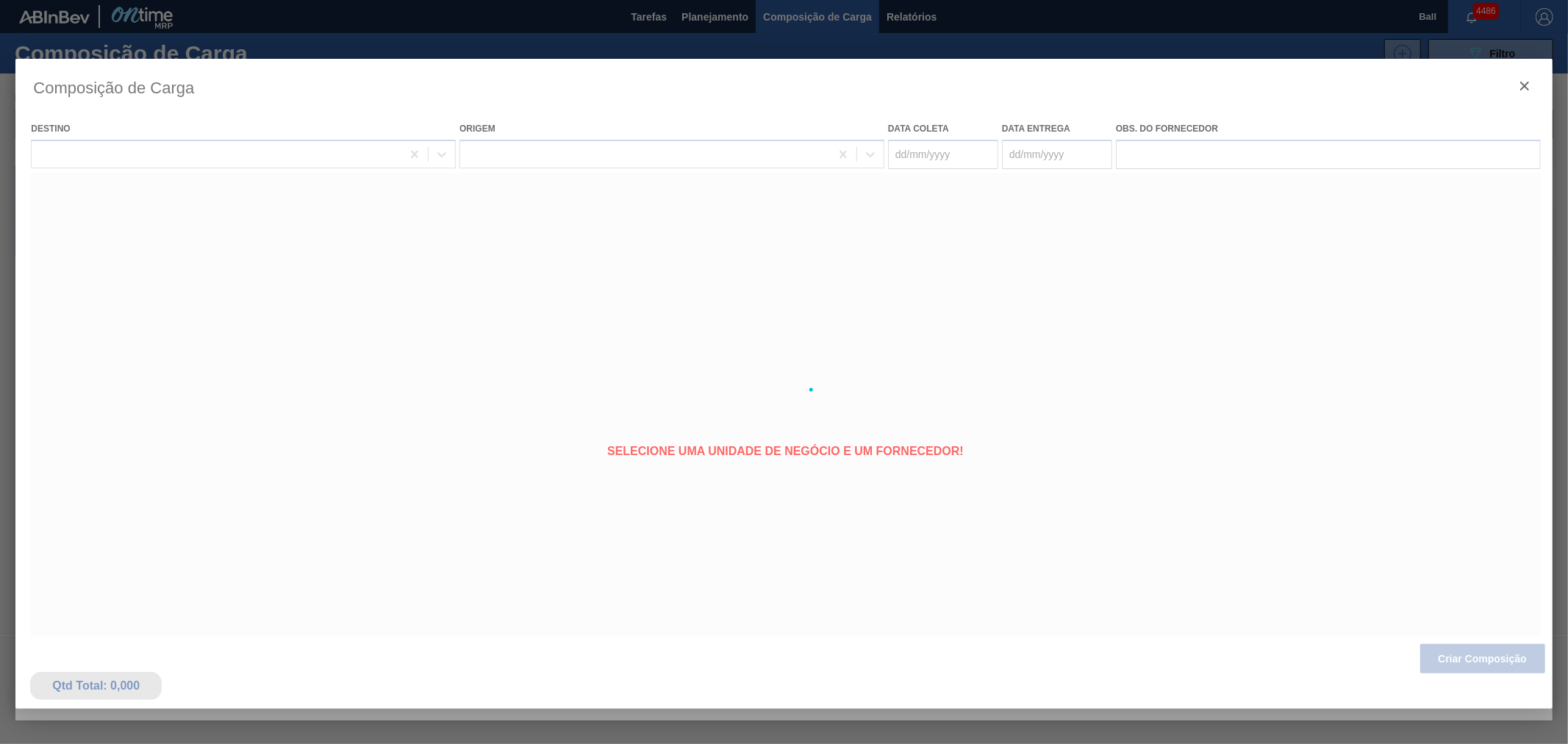
type coleta "20/09/2025"
type entrega "20/09/2025"
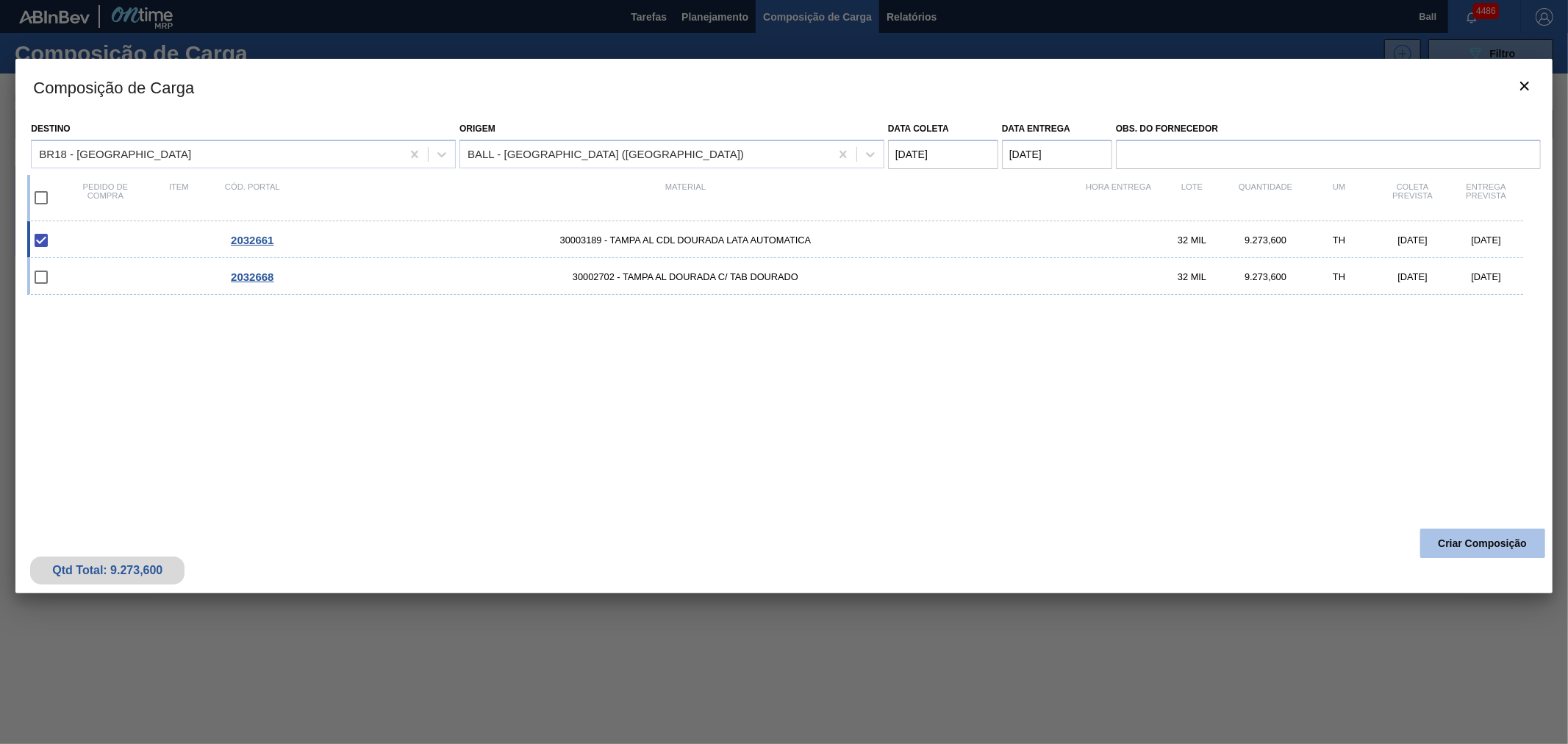
click at [1479, 540] on button "Criar Composição" at bounding box center [1483, 543] width 125 height 29
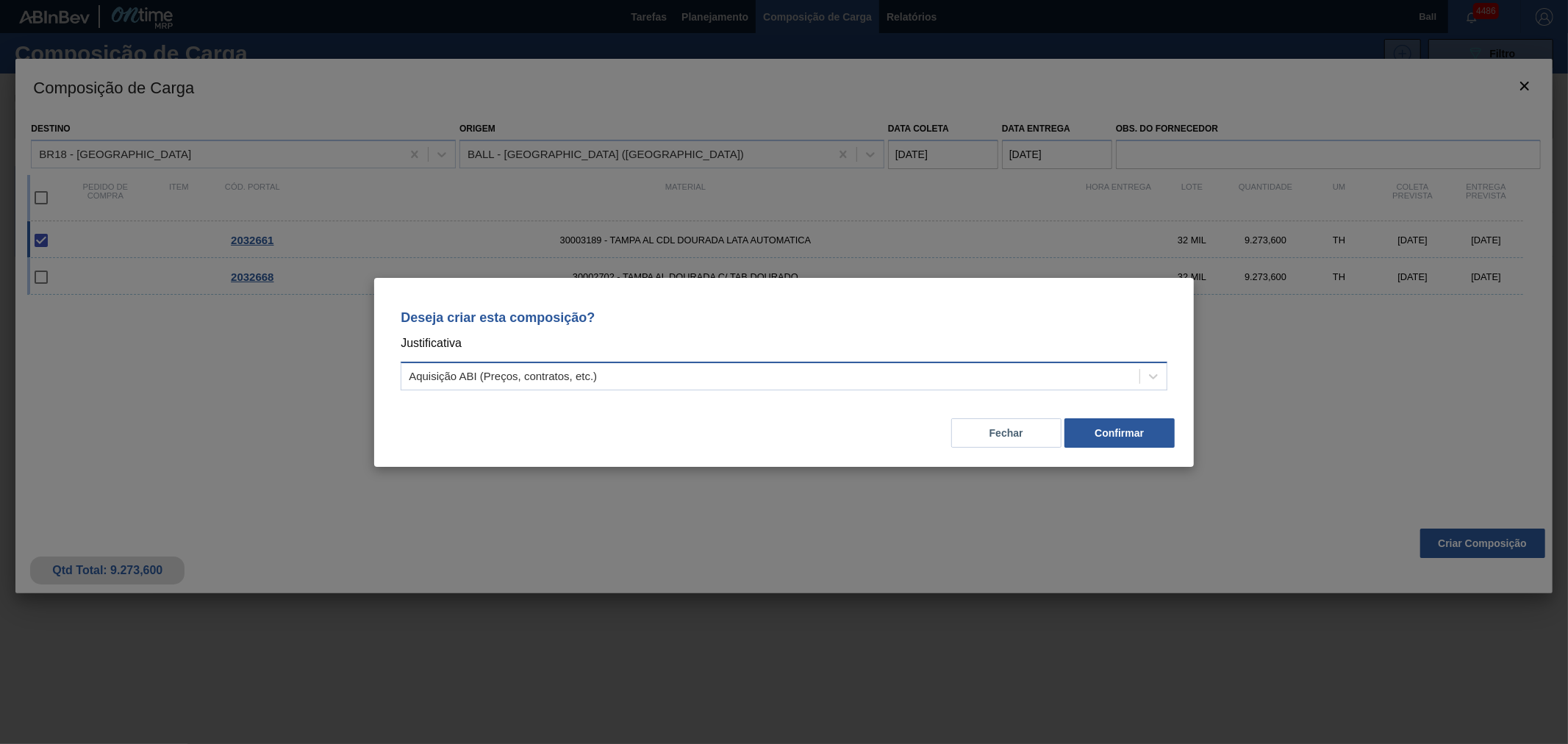
click at [575, 371] on div "Aquisição ABI (Preços, contratos, etc.)" at bounding box center [502, 375] width 188 height 12
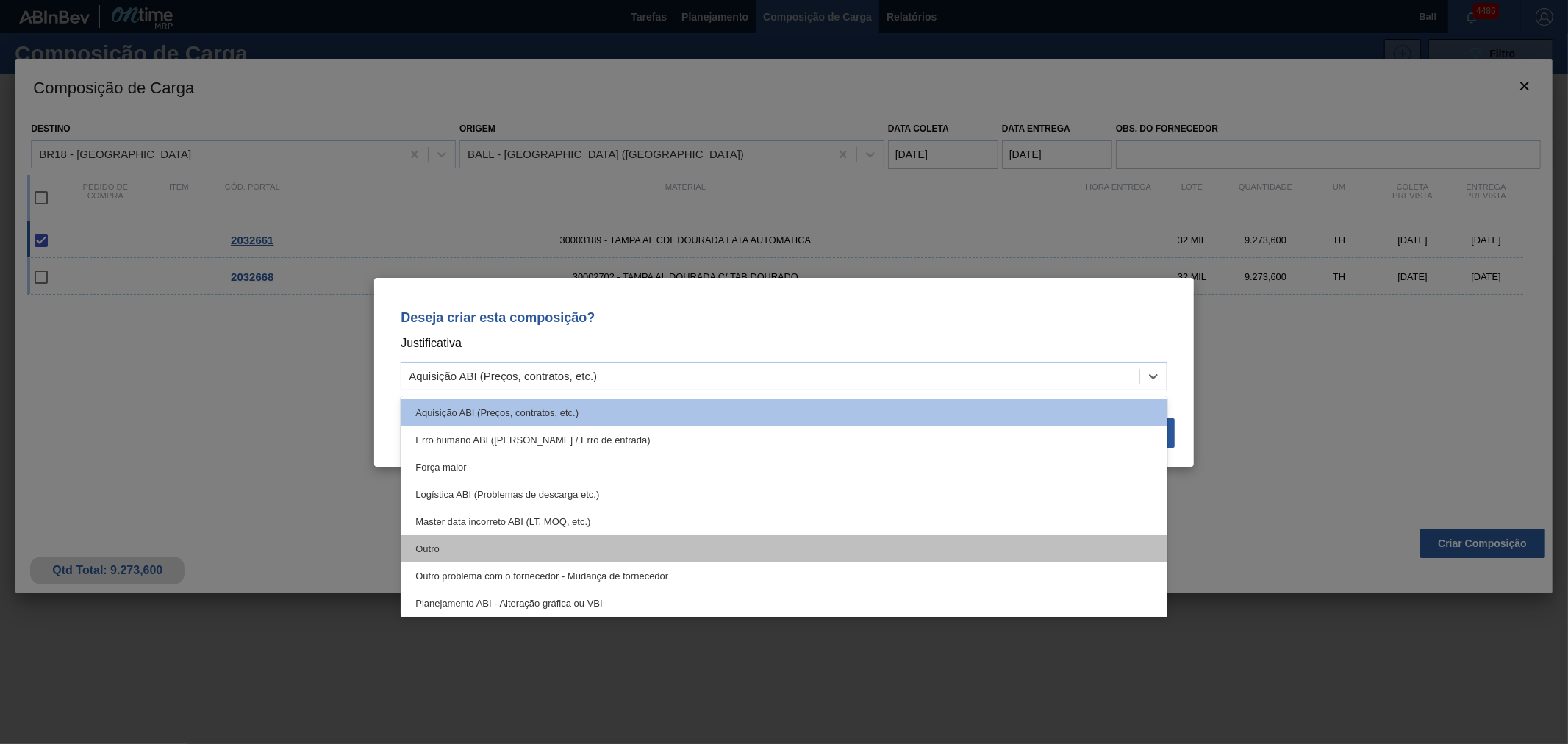
click at [443, 549] on div "Outro" at bounding box center [784, 548] width 767 height 27
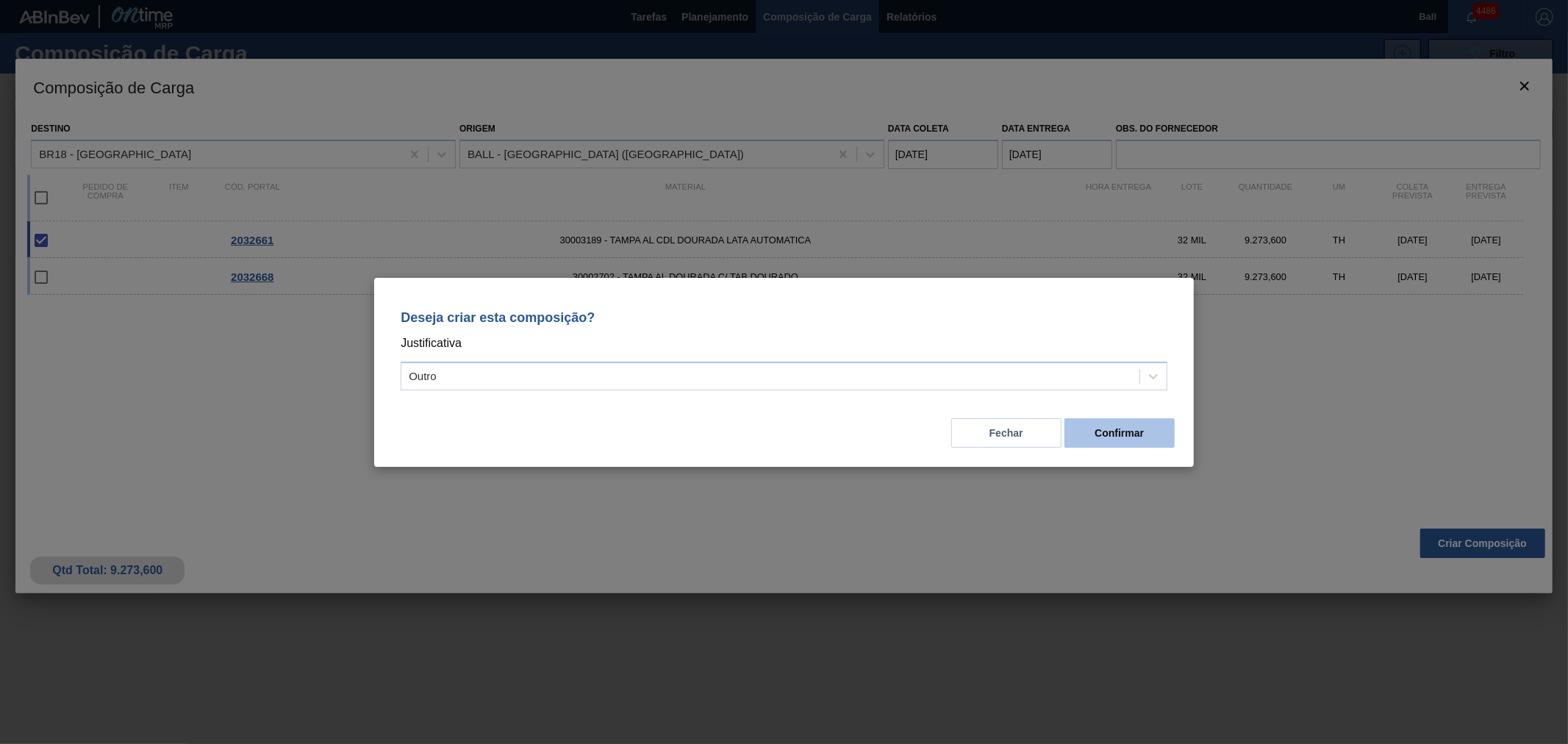
click at [1118, 429] on button "Confirmar" at bounding box center [1120, 432] width 111 height 29
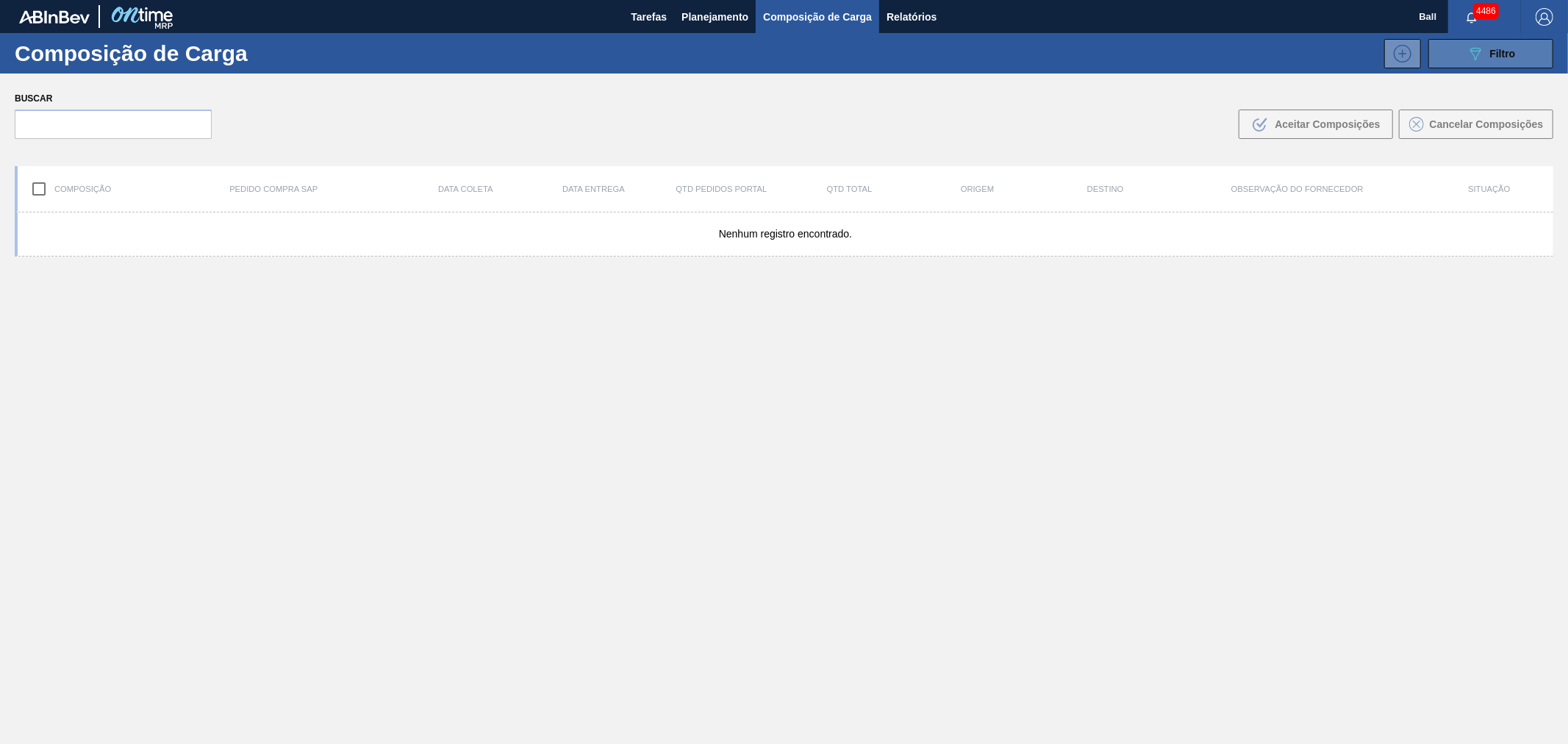
click at [1474, 48] on icon "089F7B8B-B2A5-4AFE-B5C0-19BA573D28AC" at bounding box center [1475, 53] width 18 height 18
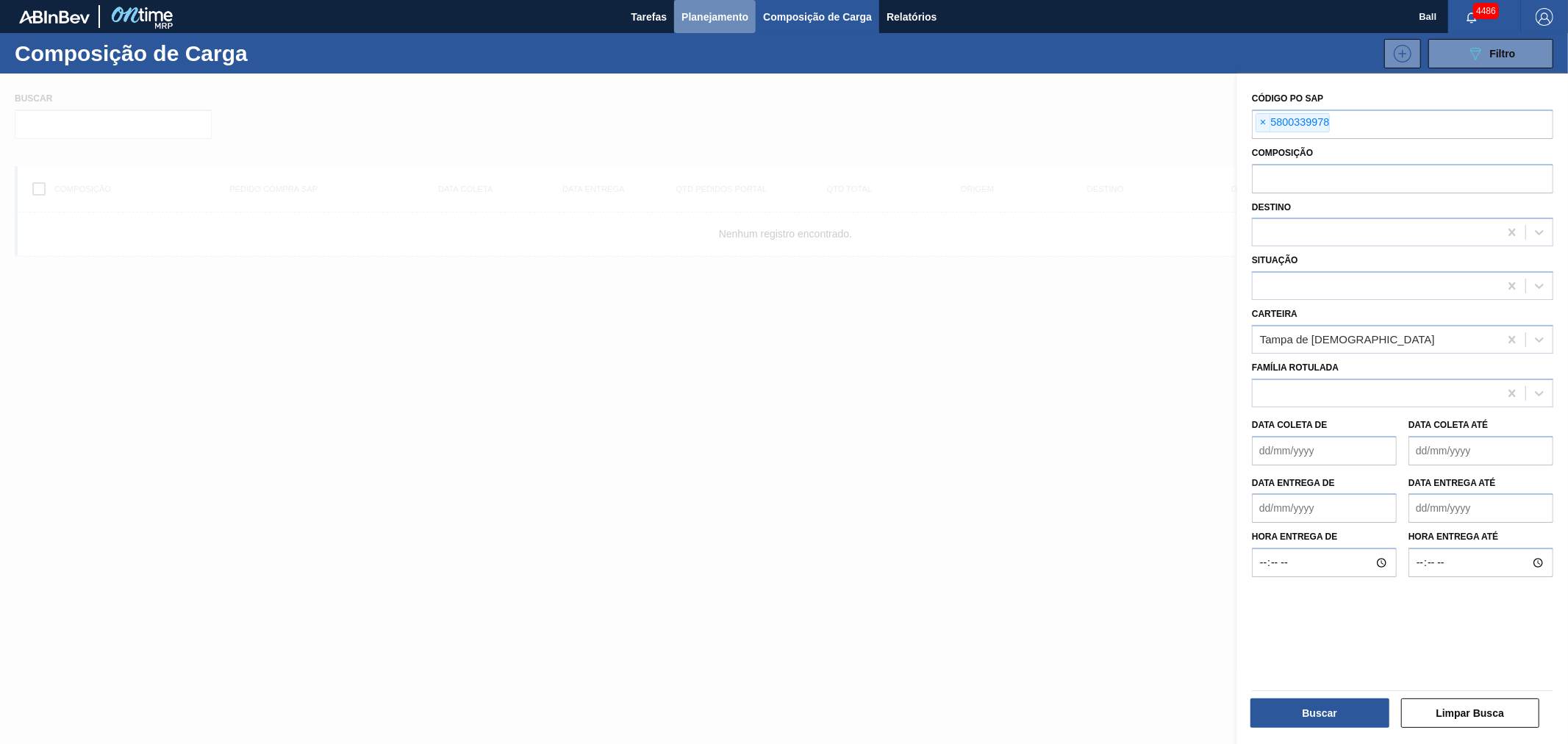
click at [688, 10] on span "Planejamento" at bounding box center [715, 17] width 67 height 18
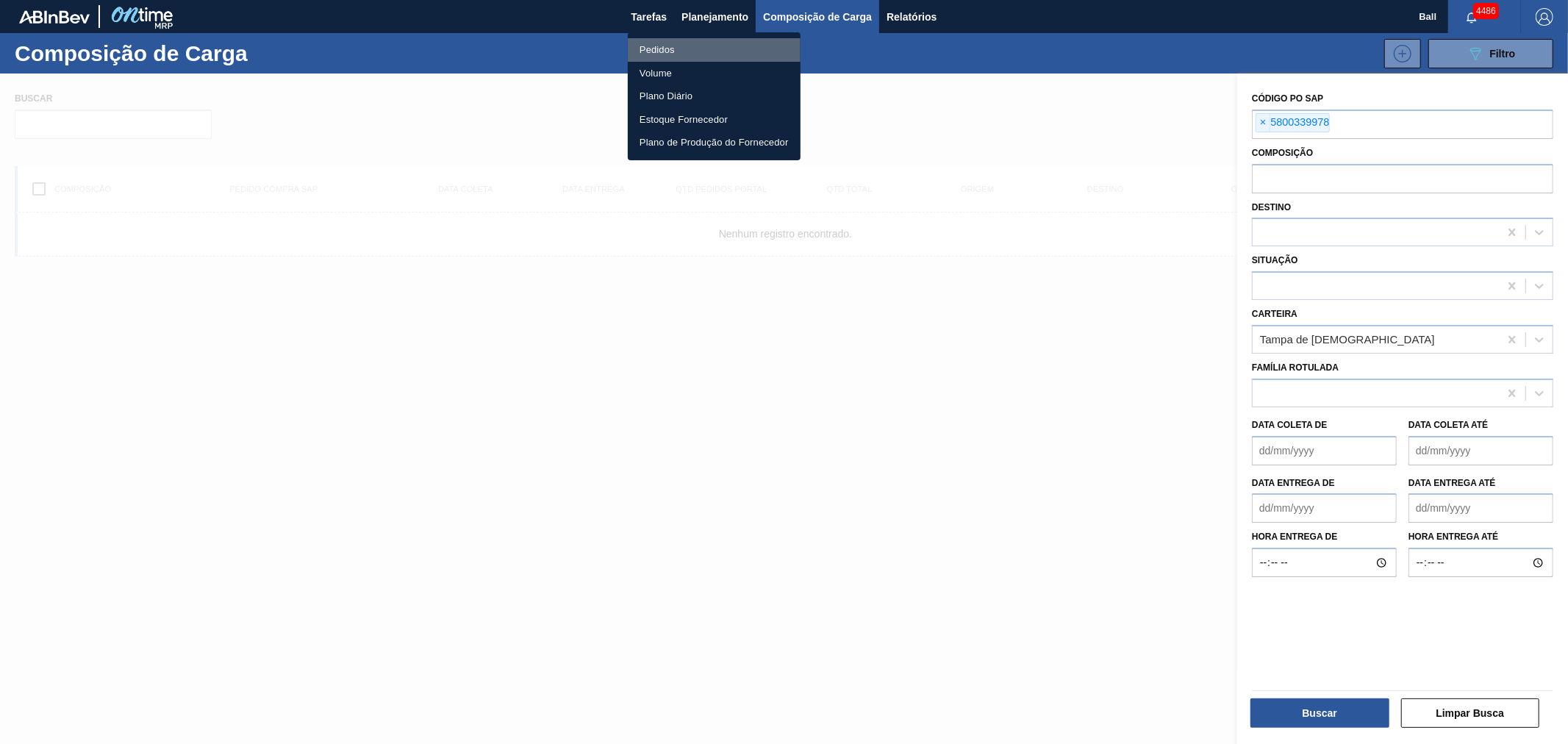
click at [680, 48] on li "Pedidos" at bounding box center [714, 49] width 173 height 24
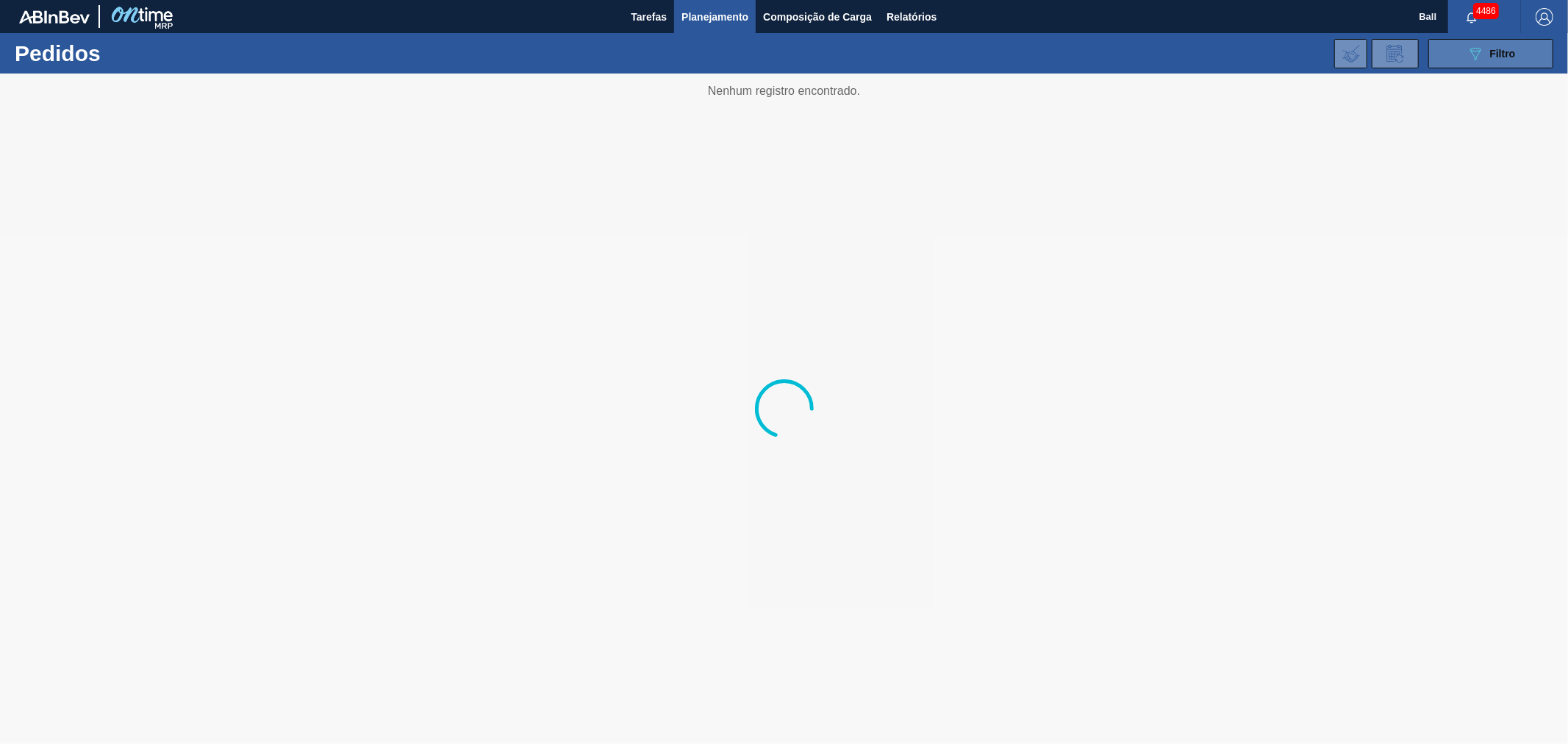
click at [1481, 54] on icon "089F7B8B-B2A5-4AFE-B5C0-19BA573D28AC" at bounding box center [1475, 53] width 18 height 18
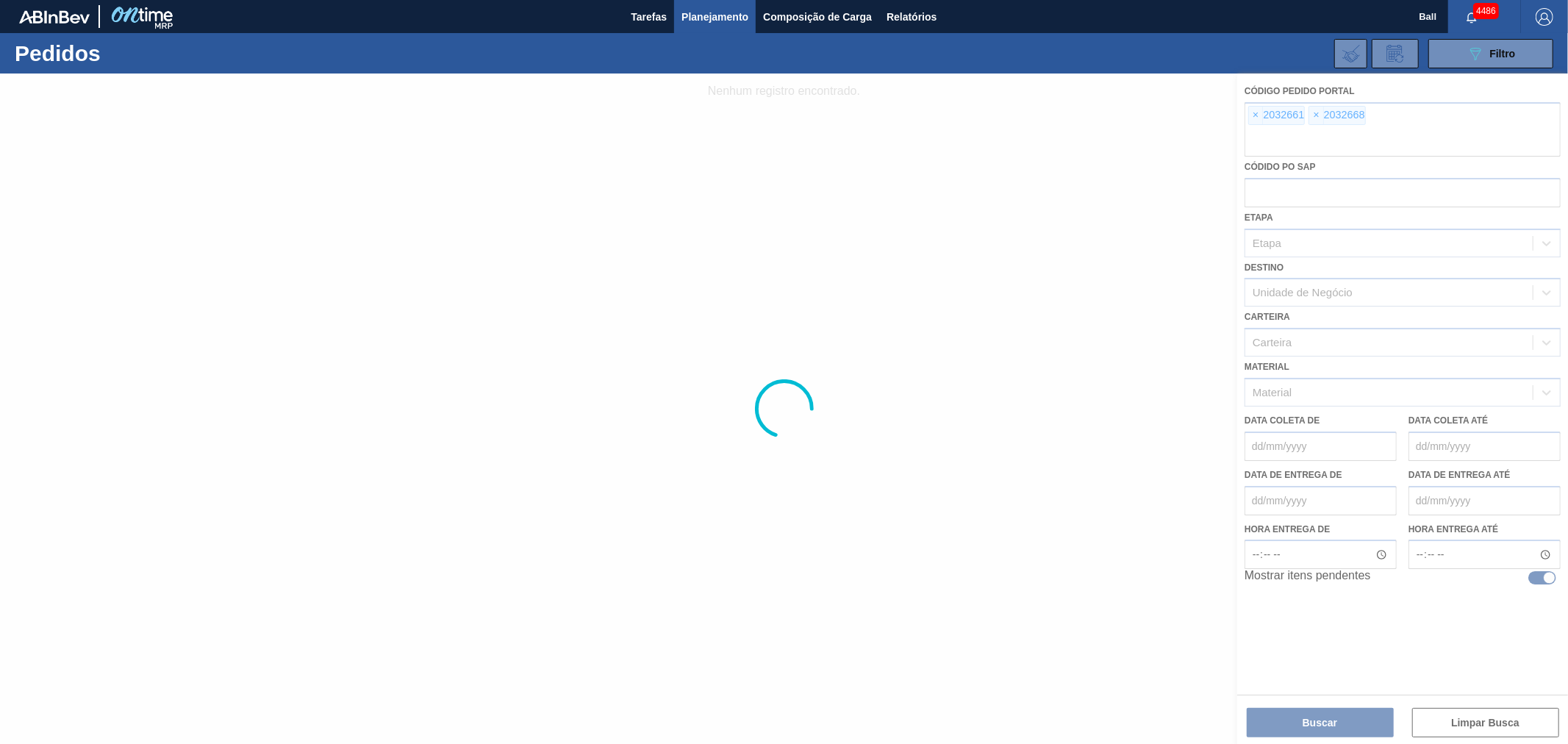
click at [1363, 130] on div at bounding box center [784, 408] width 1568 height 670
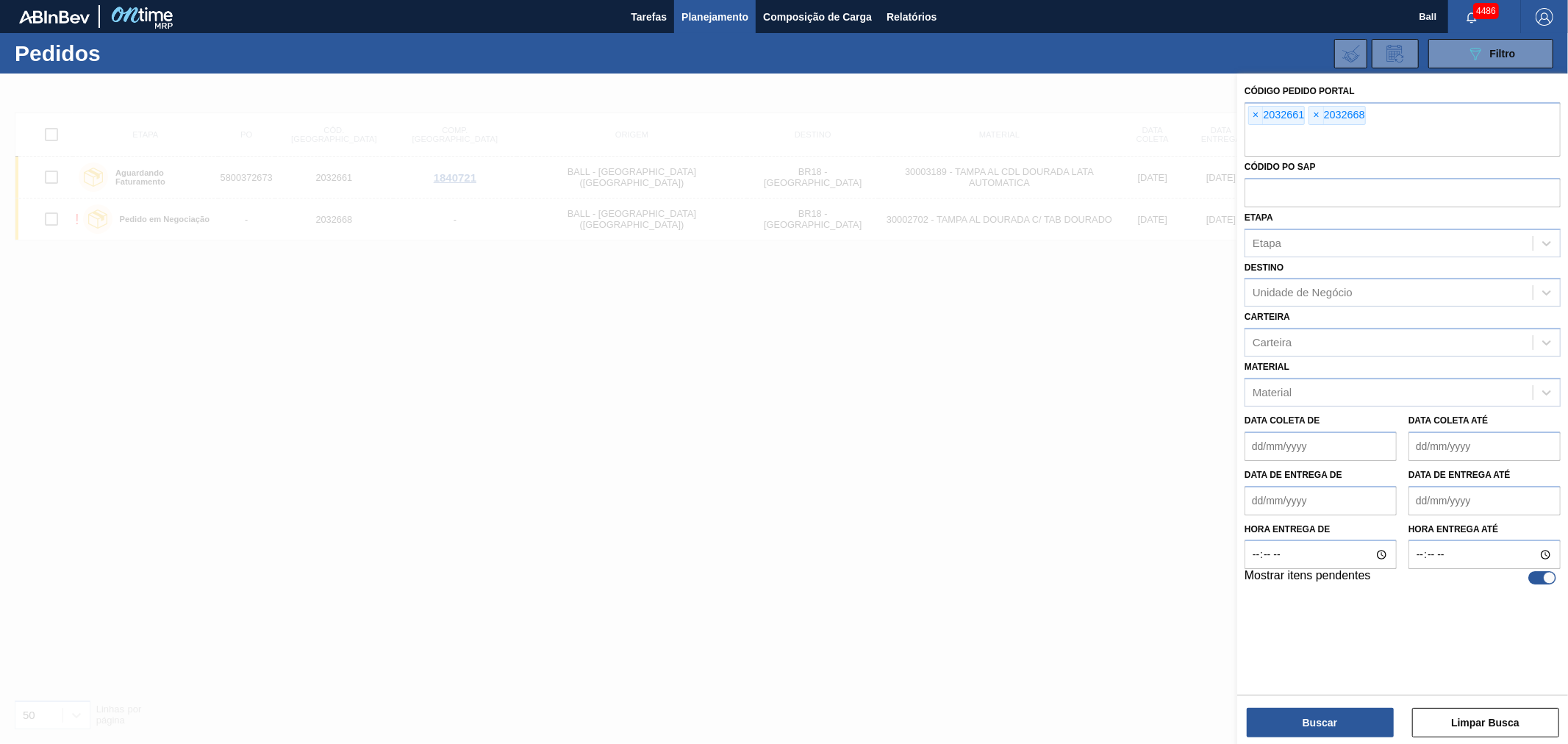
click at [540, 311] on div at bounding box center [784, 445] width 1568 height 744
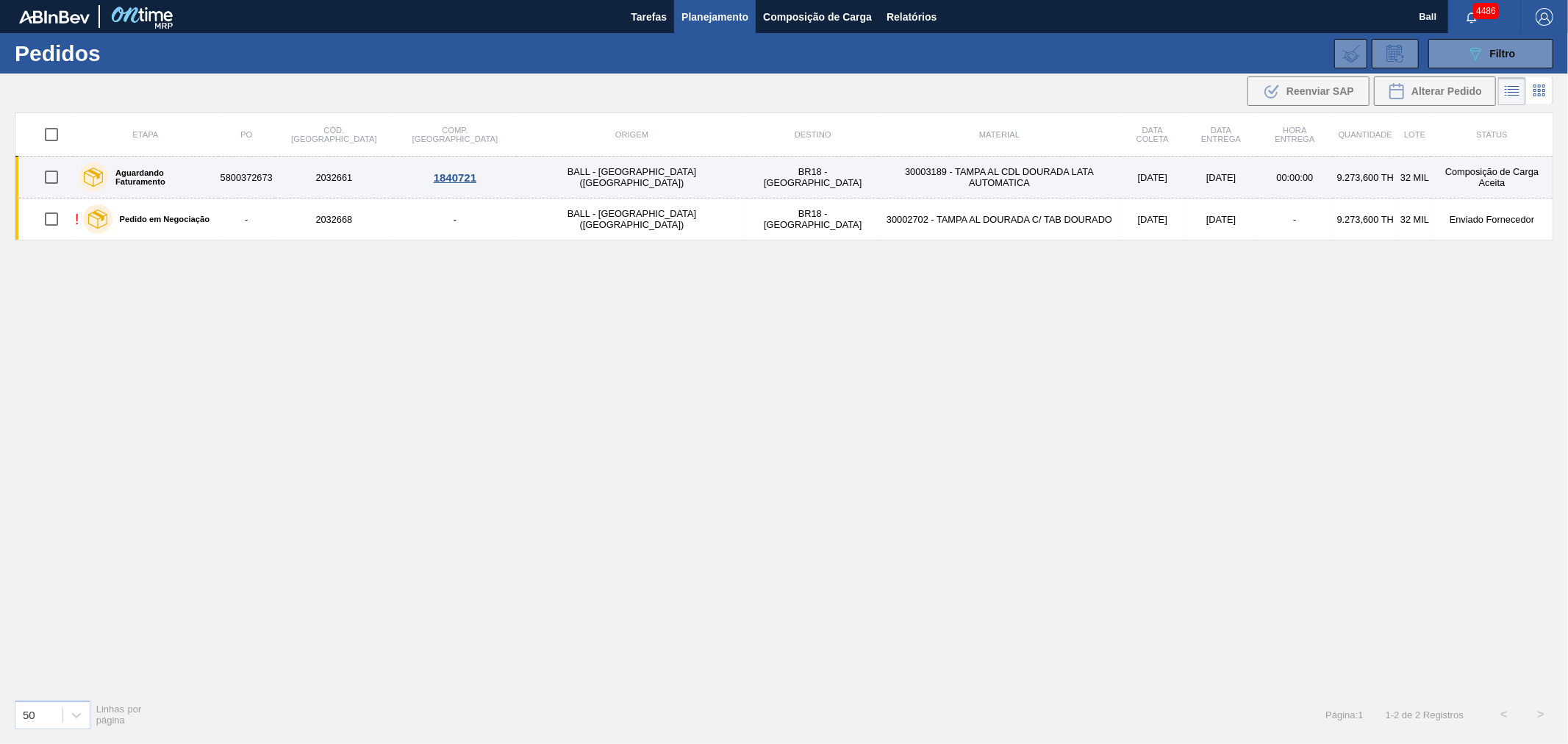
click at [879, 180] on td "30003189 - TAMPA AL CDL DOURADA LATA AUTOMATICA" at bounding box center [999, 178] width 241 height 42
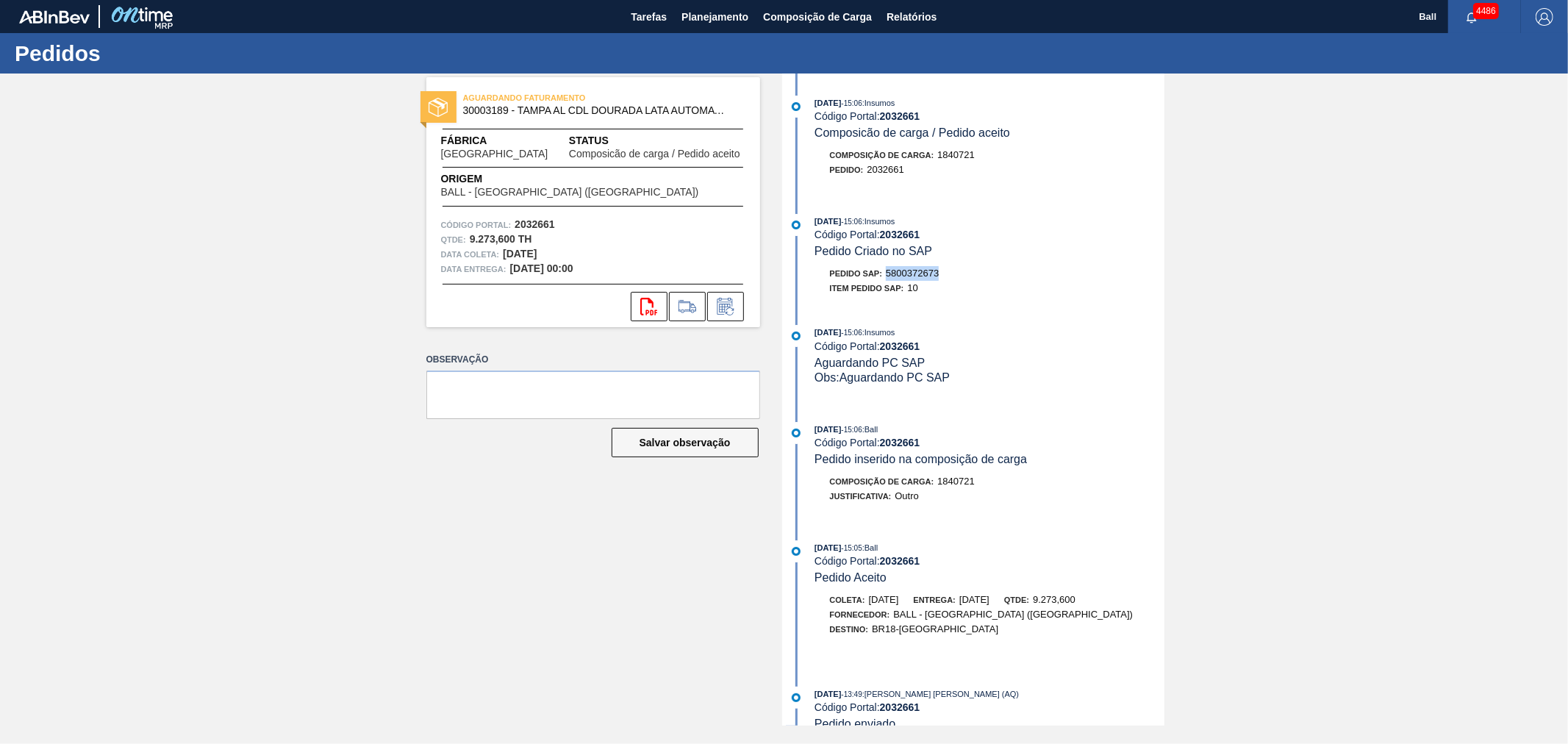
drag, startPoint x: 943, startPoint y: 274, endPoint x: 887, endPoint y: 278, distance: 56.1
click at [887, 278] on div "Pedido SAP: 5800372673" at bounding box center [989, 273] width 349 height 15
copy span "5800372673"
click at [708, 19] on span "Planejamento" at bounding box center [715, 17] width 67 height 18
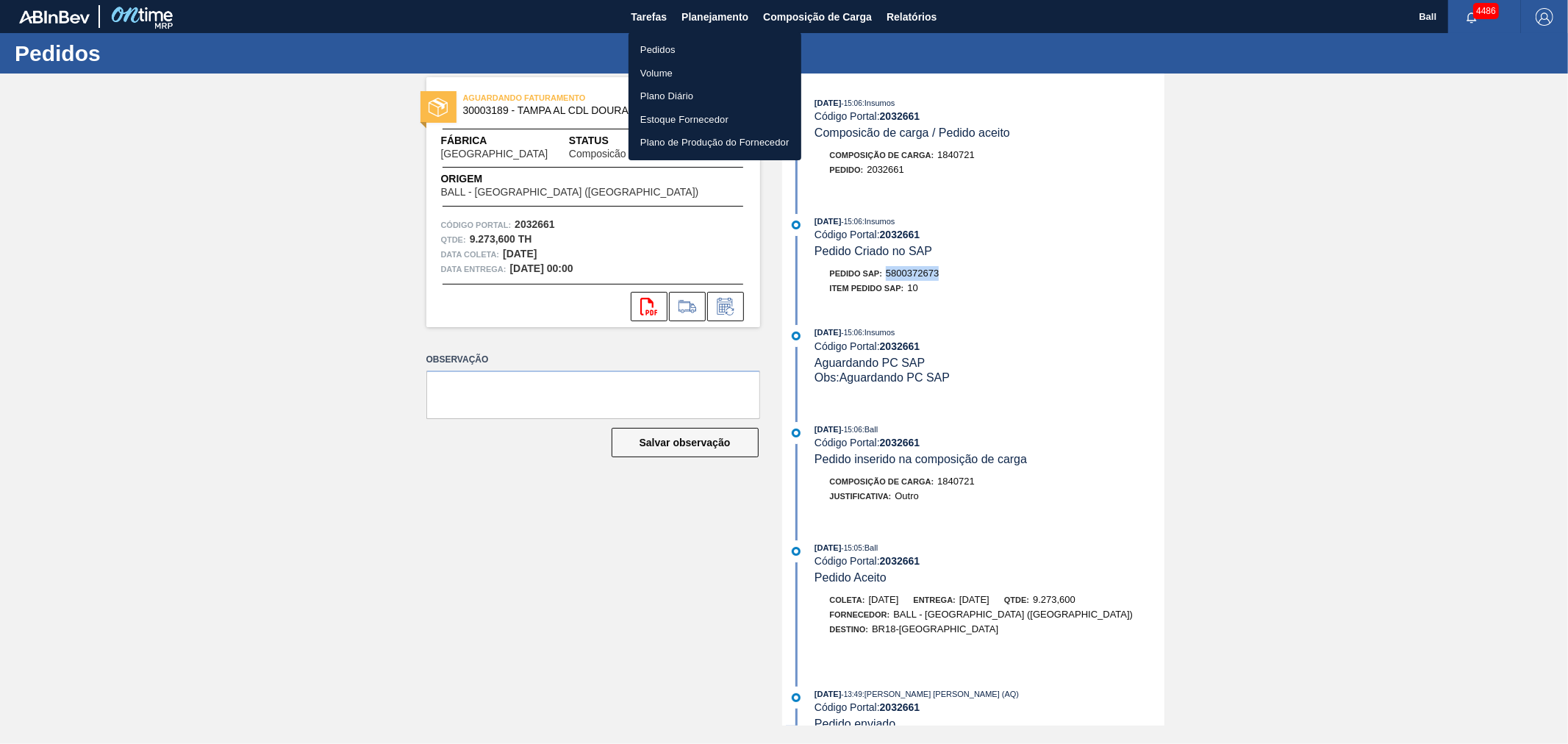
click at [657, 47] on li "Pedidos" at bounding box center [715, 49] width 173 height 24
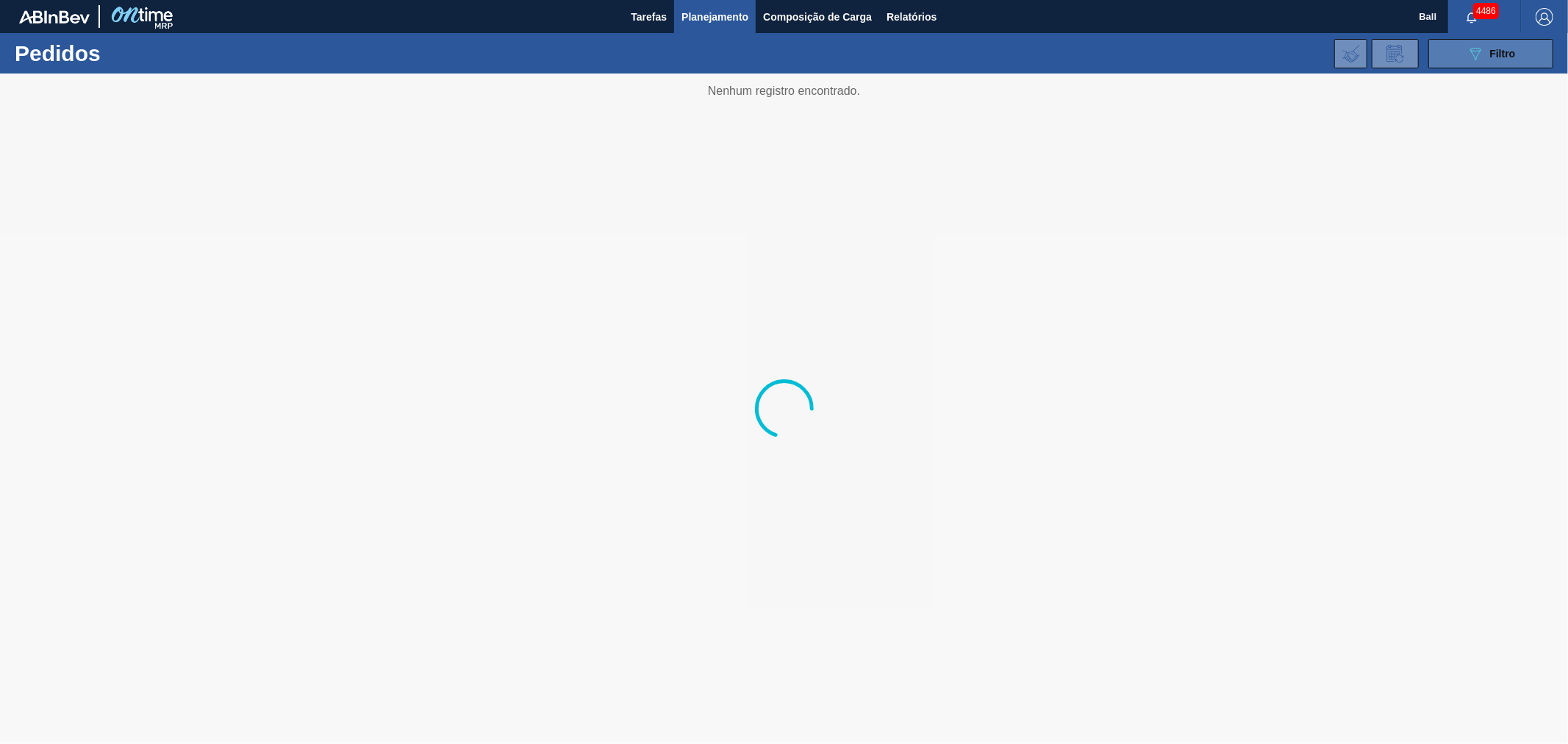
click at [1507, 53] on span "Filtro" at bounding box center [1503, 54] width 26 height 11
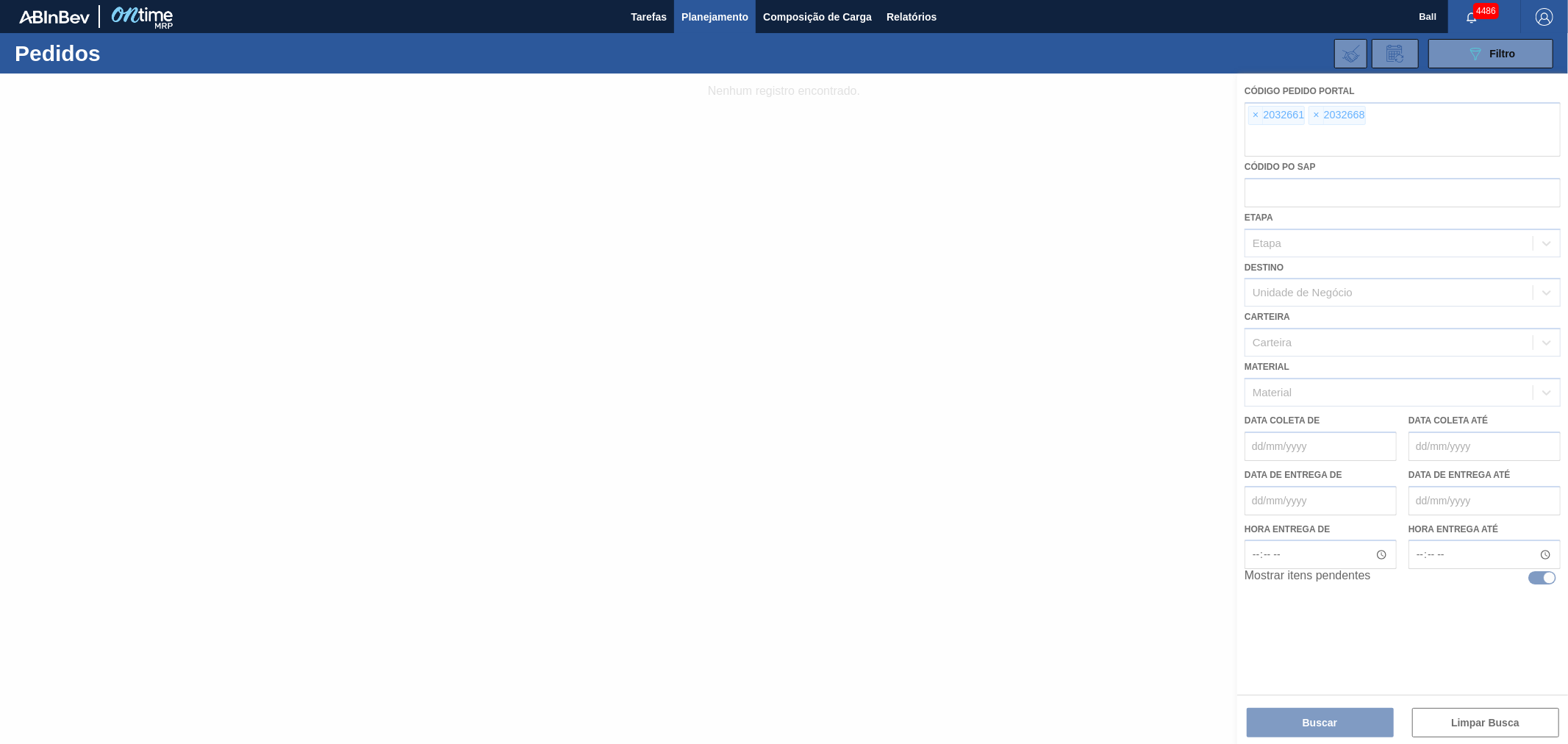
click at [1262, 117] on div at bounding box center [784, 408] width 1568 height 670
click at [1253, 112] on div at bounding box center [784, 408] width 1568 height 670
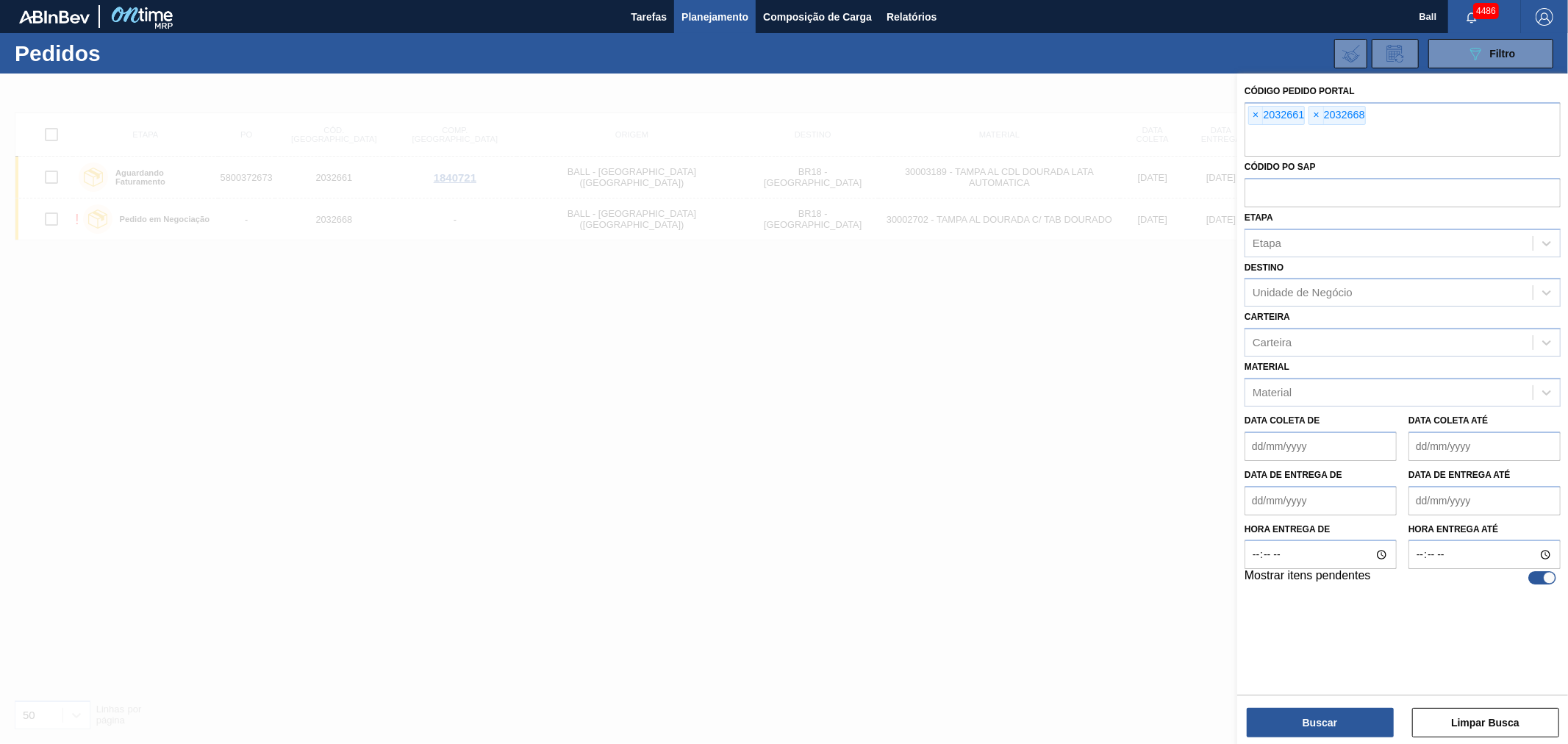
click at [1253, 112] on span "×" at bounding box center [1256, 115] width 14 height 18
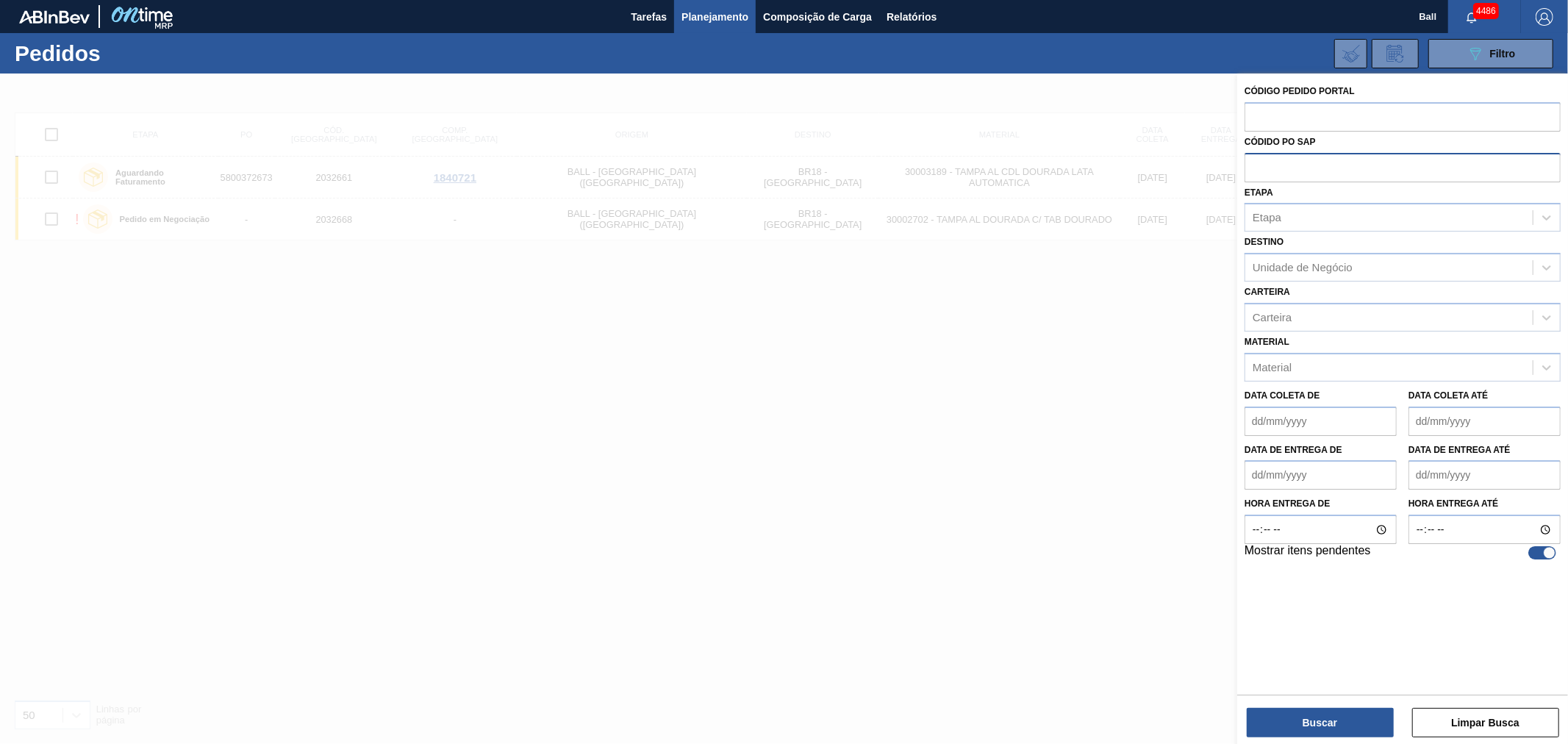
click at [1278, 170] on input "text" at bounding box center [1402, 167] width 316 height 28
paste input "5800359569"
type input "5800359569"
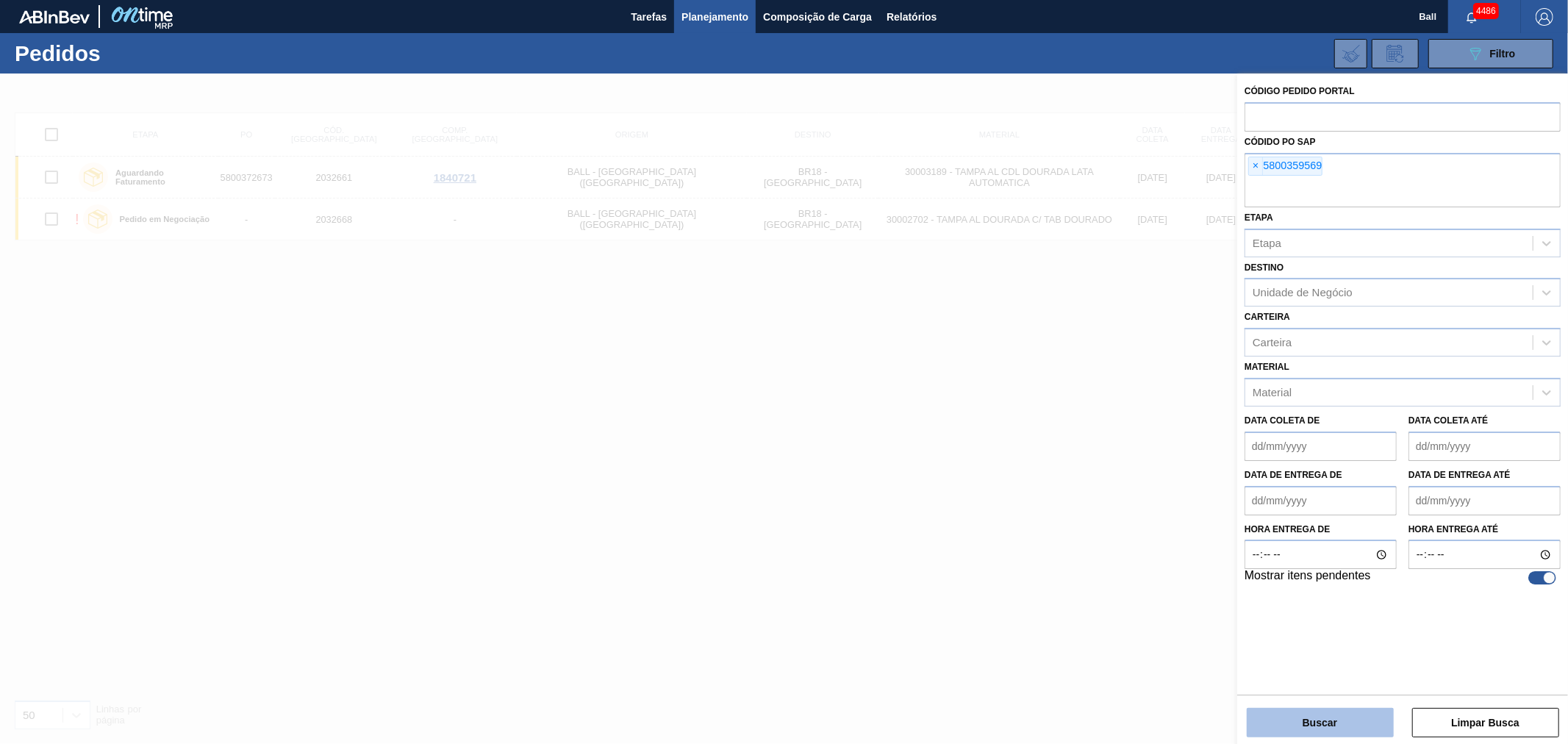
click at [1344, 718] on button "Buscar" at bounding box center [1320, 722] width 147 height 29
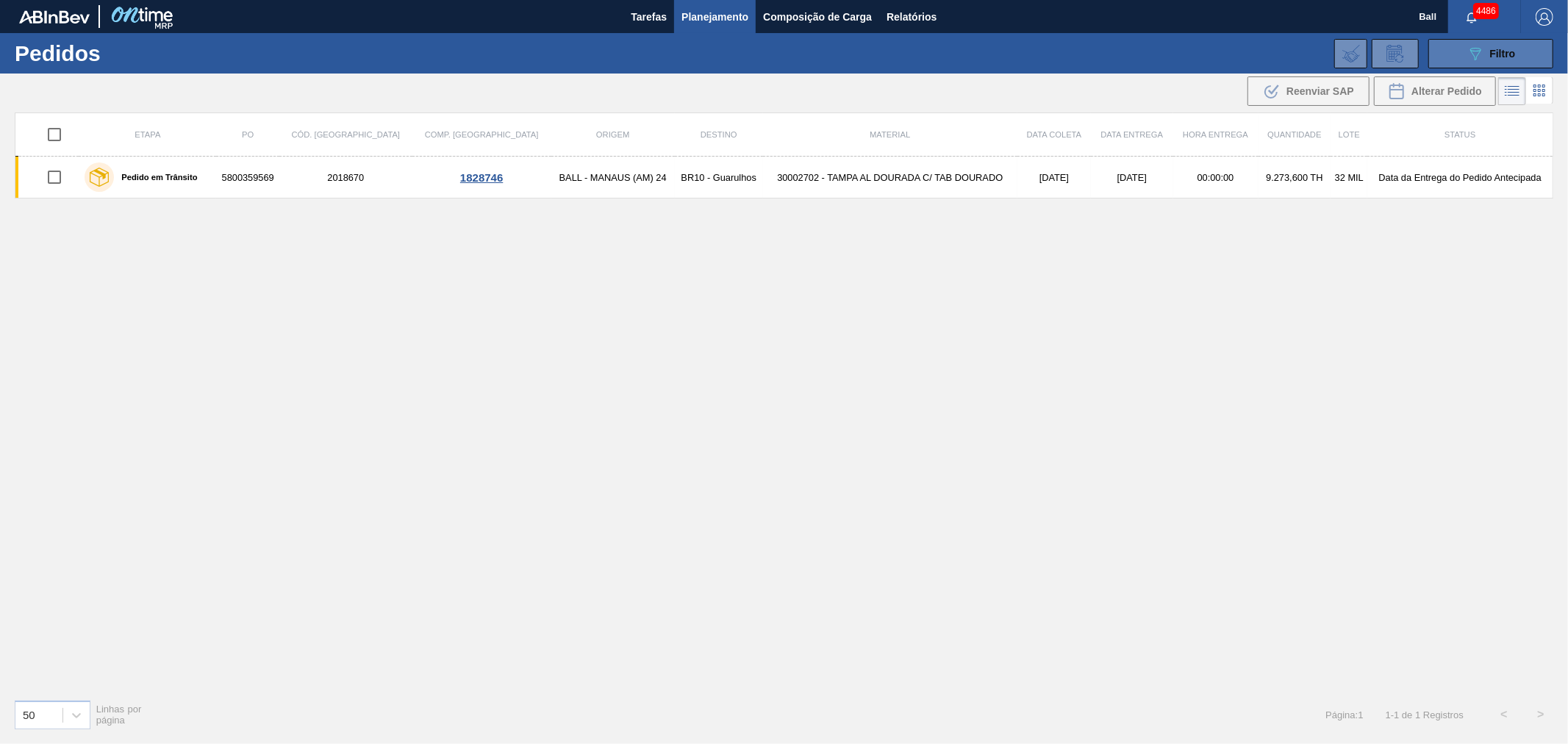
click at [1490, 63] on button "089F7B8B-B2A5-4AFE-B5C0-19BA573D28AC Filtro" at bounding box center [1491, 53] width 125 height 29
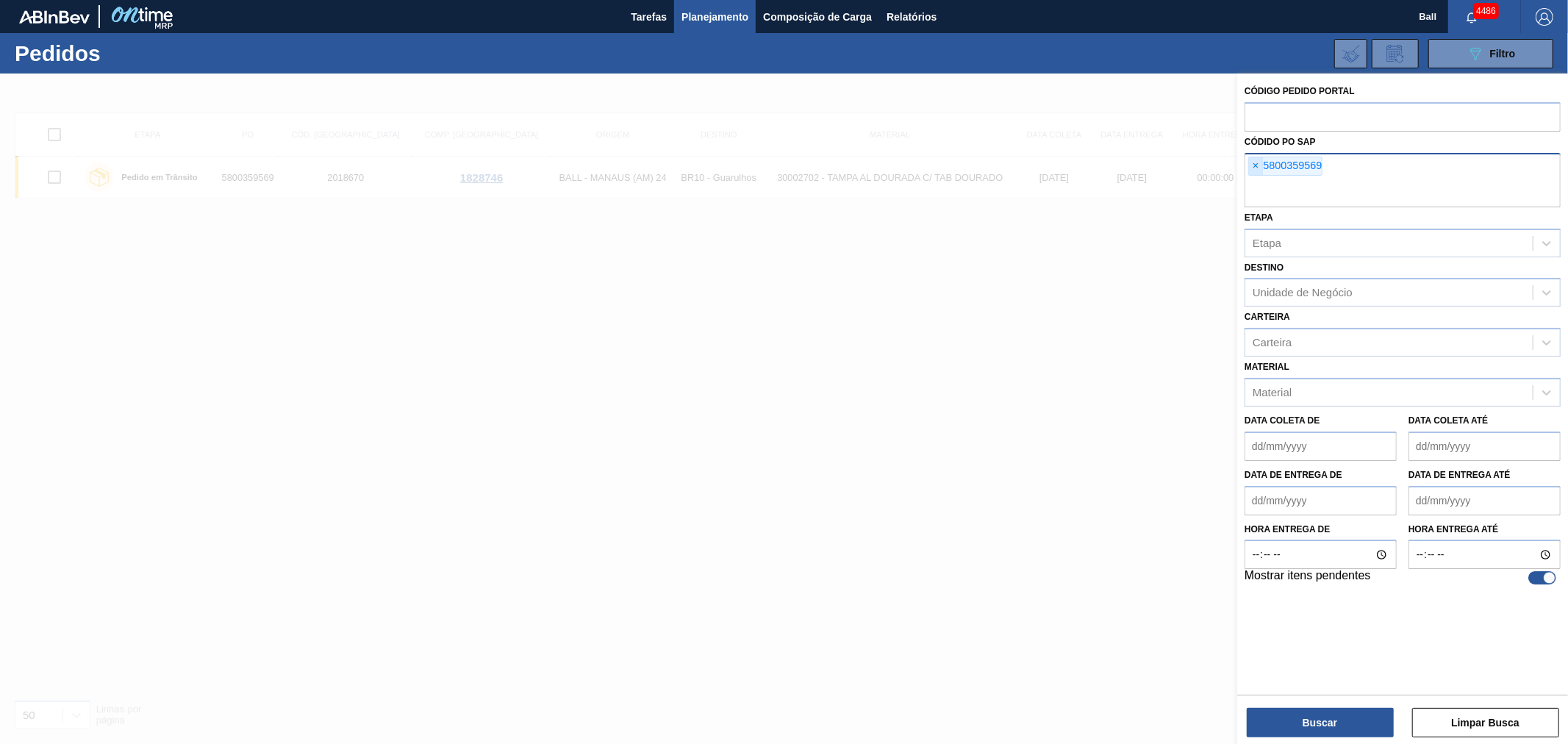
click at [1258, 164] on span "×" at bounding box center [1256, 165] width 14 height 18
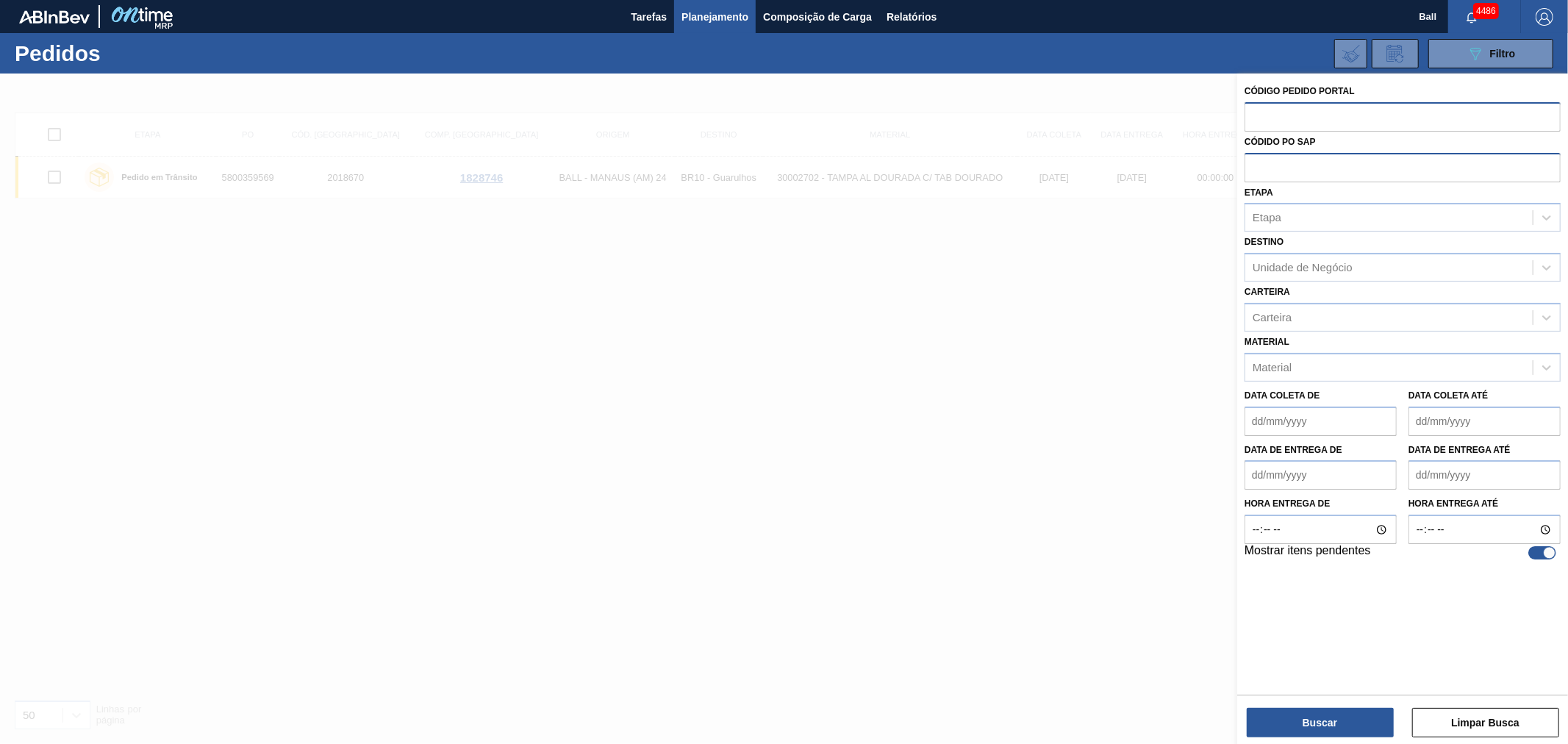
click at [1293, 114] on input "text" at bounding box center [1402, 116] width 316 height 28
paste input "2029156"
type input "2029156"
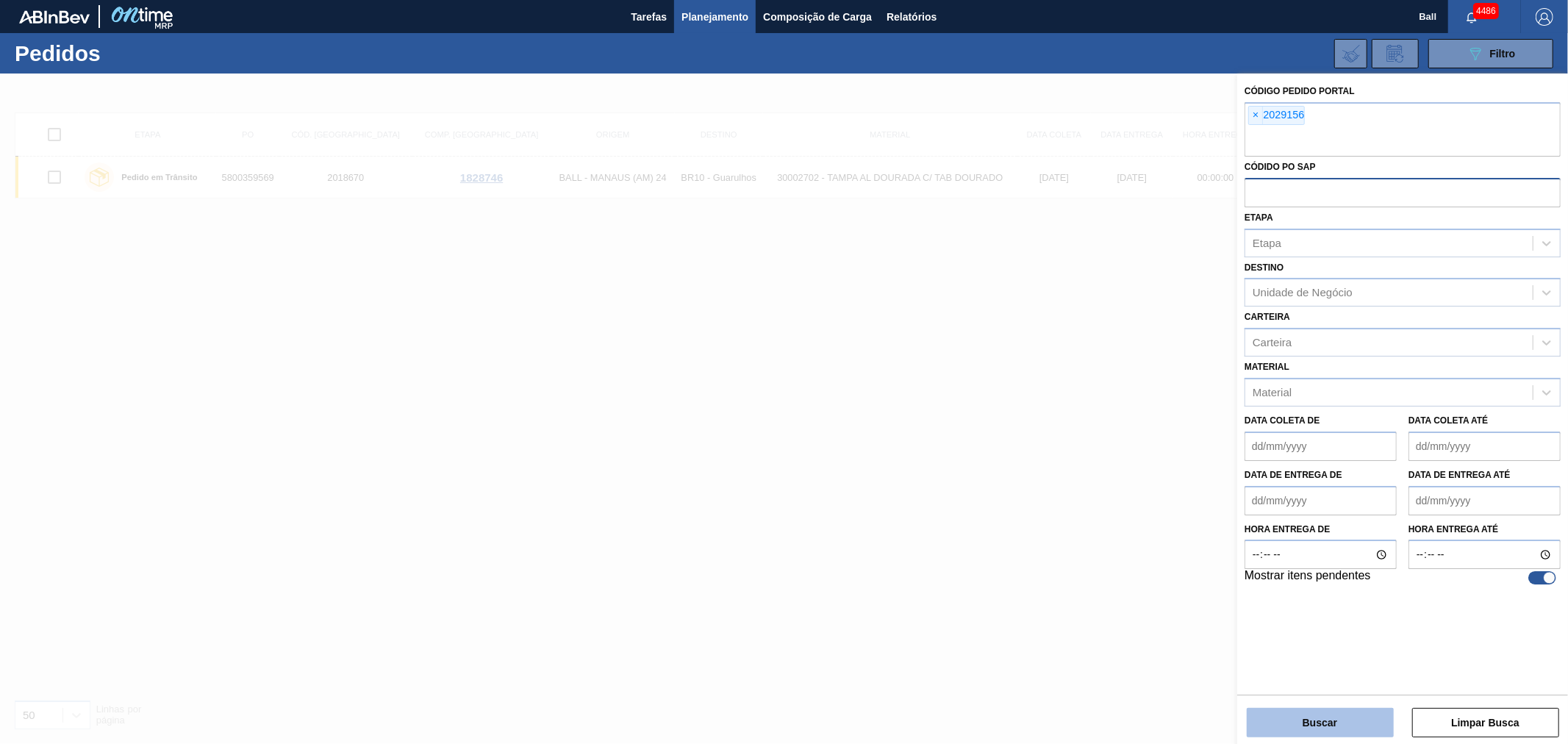
click at [1264, 728] on button "Buscar" at bounding box center [1320, 722] width 147 height 29
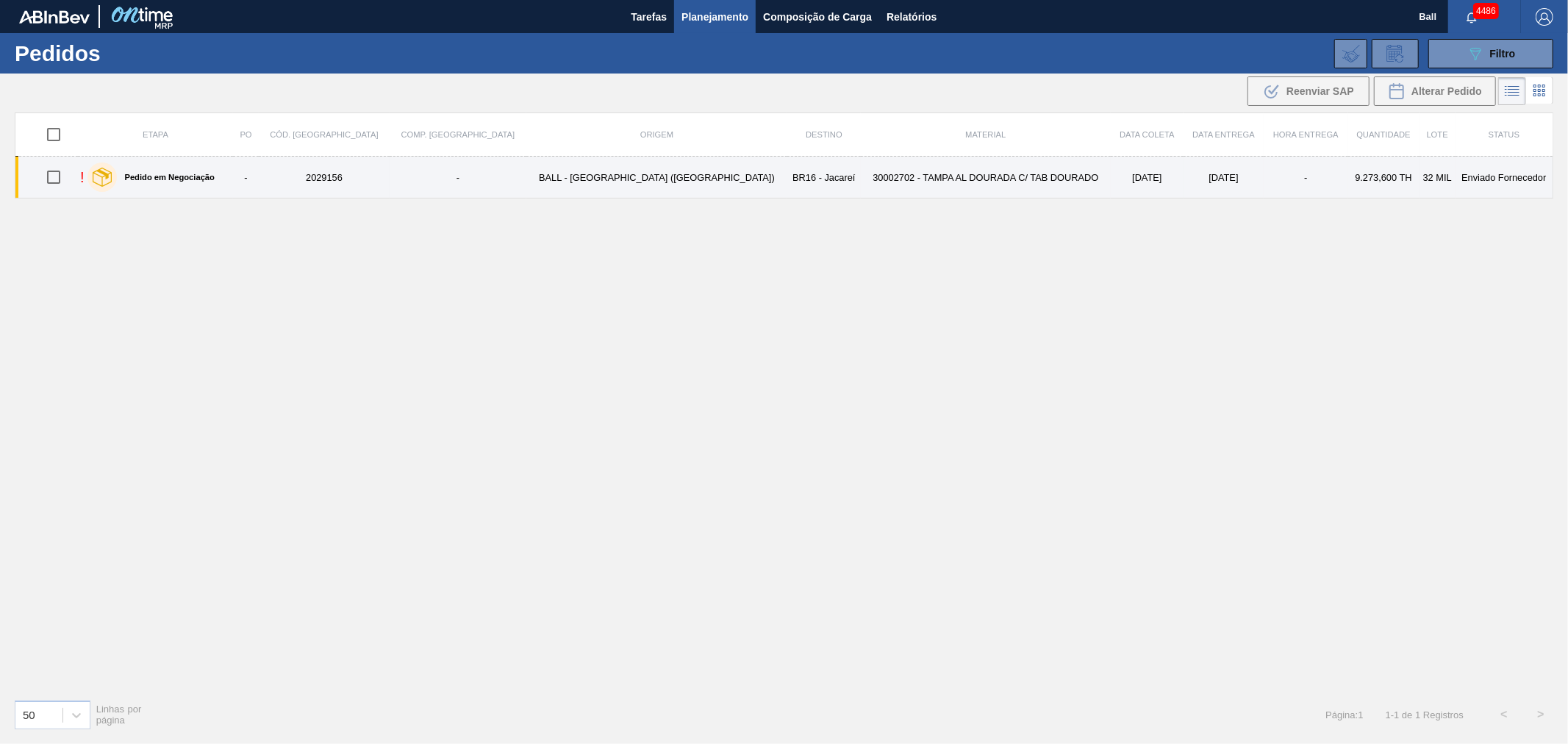
click at [861, 178] on td "30002702 - TAMPA AL DOURADA C/ TAB DOURADO" at bounding box center [985, 178] width 251 height 42
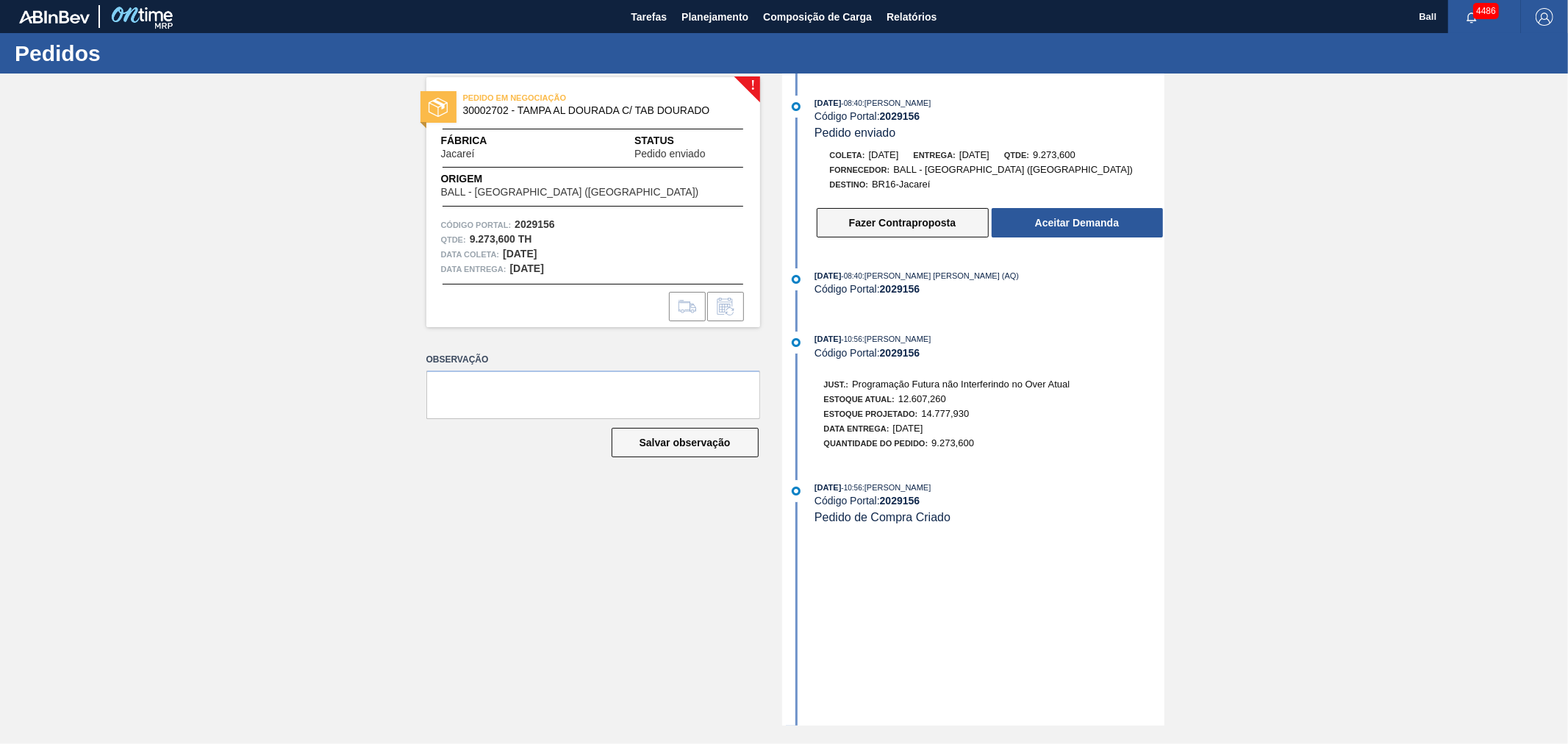
click at [873, 219] on button "Fazer Contraproposta" at bounding box center [903, 222] width 172 height 29
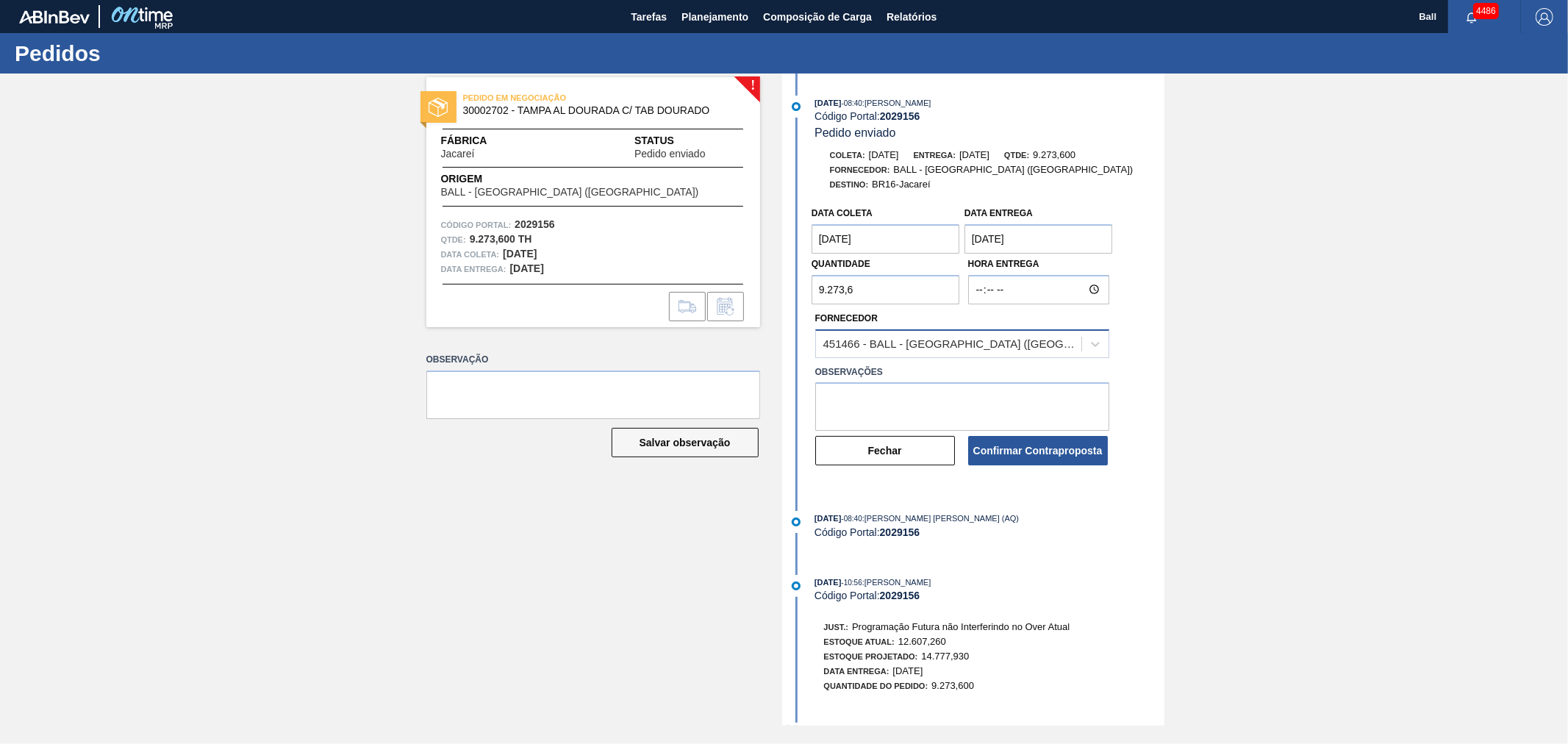
click at [864, 350] on div "451466 - BALL - RECIFE (PE)" at bounding box center [953, 343] width 259 height 12
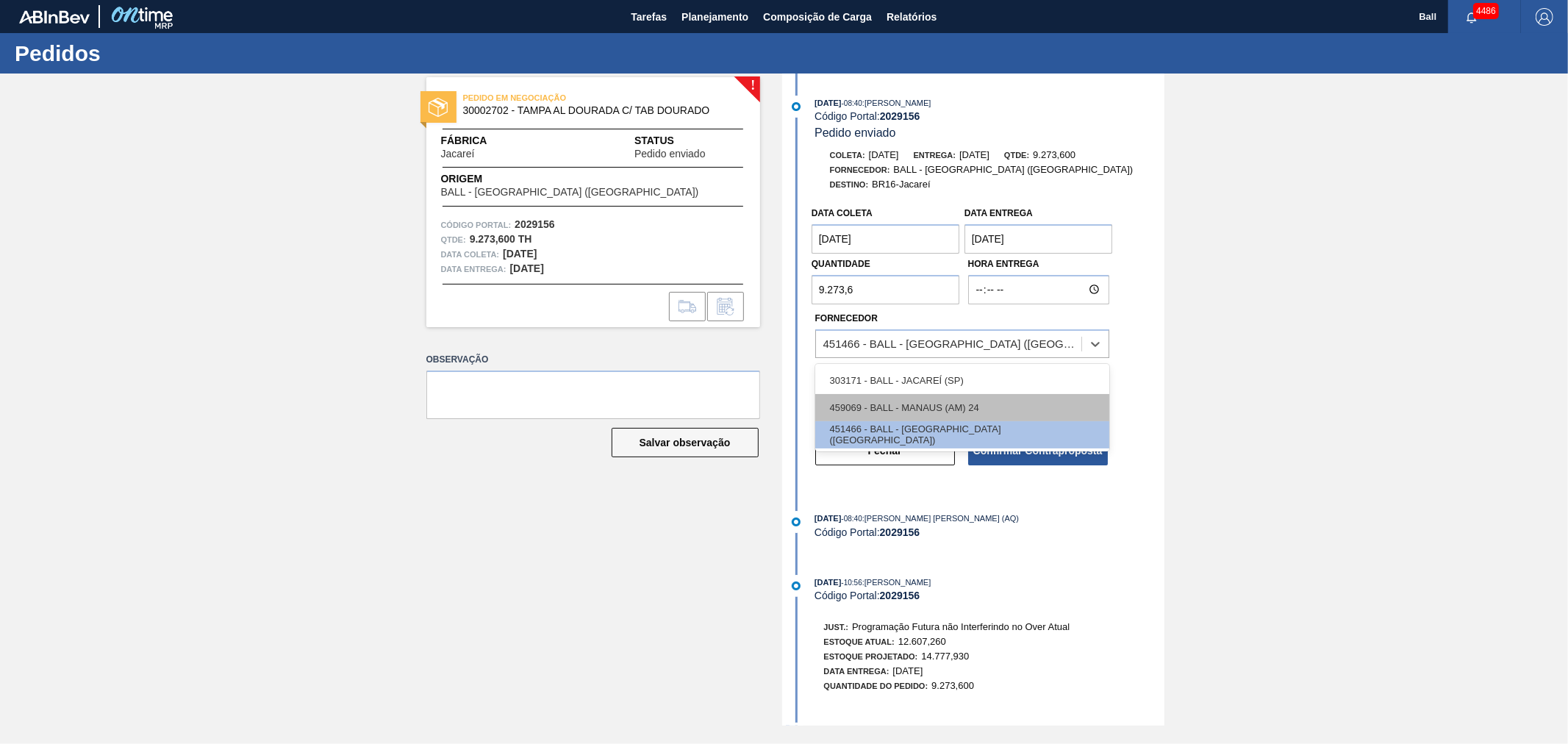
click at [890, 401] on div "459069 - BALL - MANAUS (AM) 24" at bounding box center [962, 407] width 294 height 27
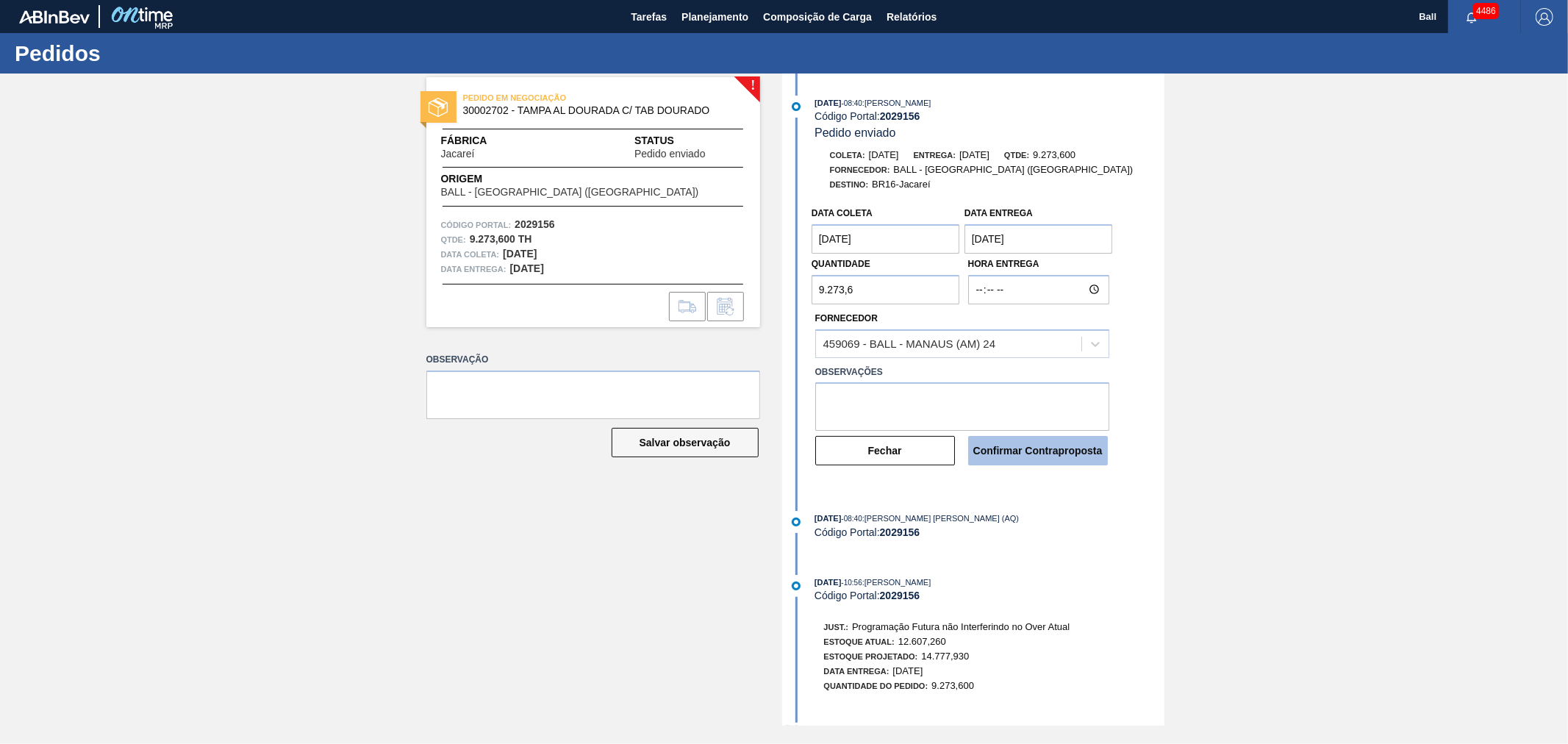
click at [1023, 457] on button "Confirmar Contraproposta" at bounding box center [1038, 450] width 140 height 29
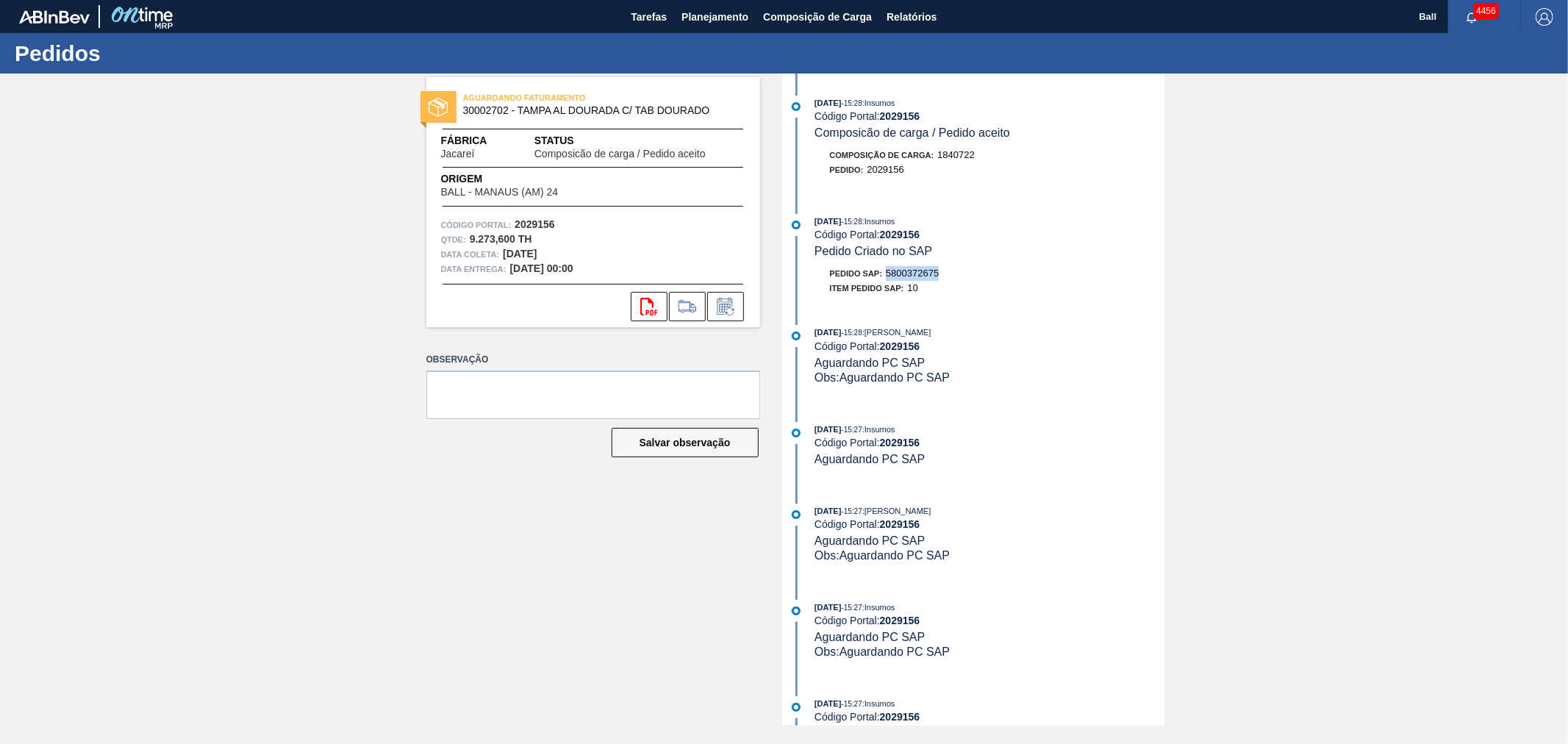
drag, startPoint x: 949, startPoint y: 278, endPoint x: 886, endPoint y: 280, distance: 63.0
click at [886, 280] on div "Pedido SAP: 5800372675" at bounding box center [989, 273] width 349 height 15
copy span "5800372675"
